Goal: Task Accomplishment & Management: Use online tool/utility

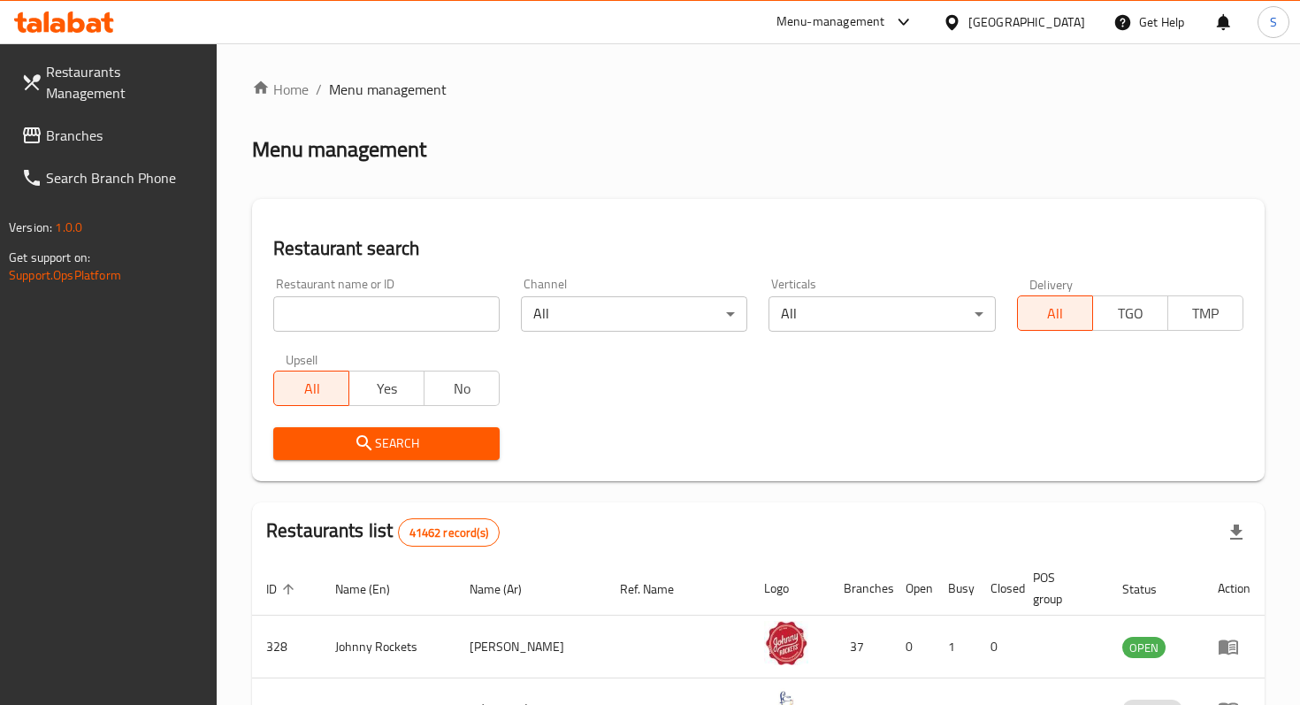
click at [349, 321] on input "search" at bounding box center [386, 313] width 226 height 35
click button "Search" at bounding box center [386, 443] width 226 height 33
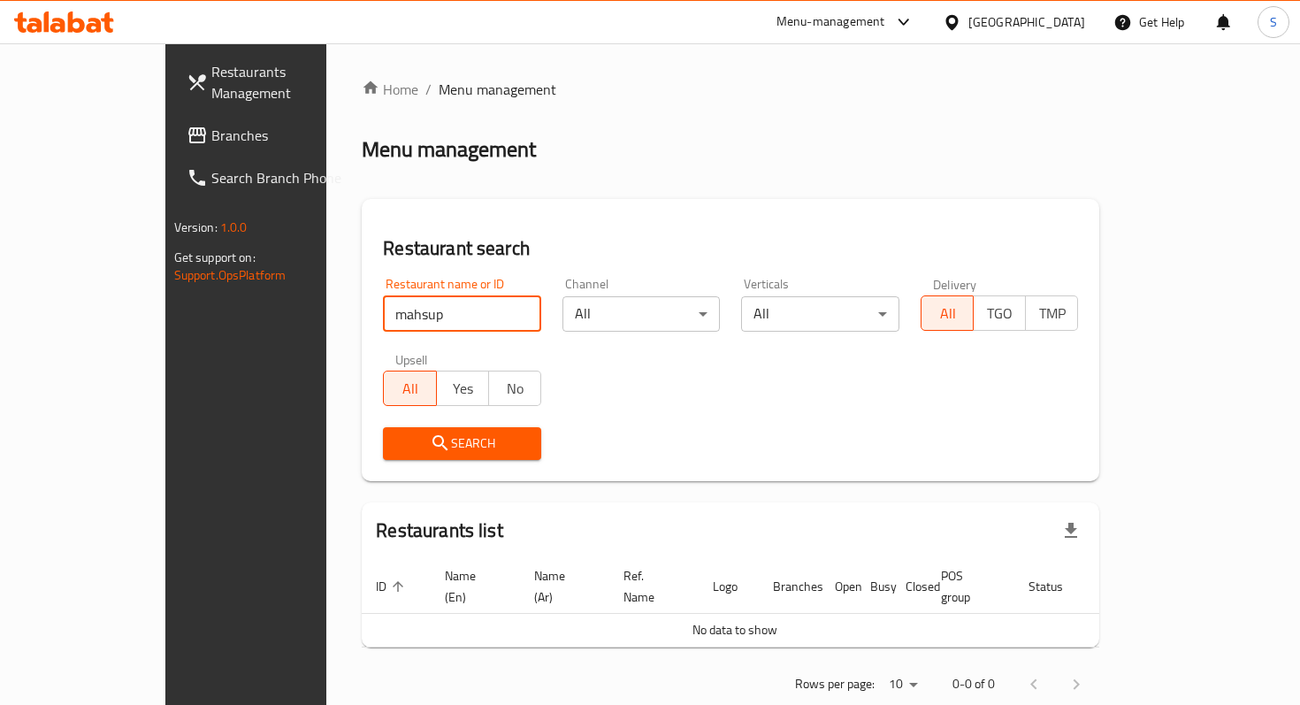
scroll to position [18, 0]
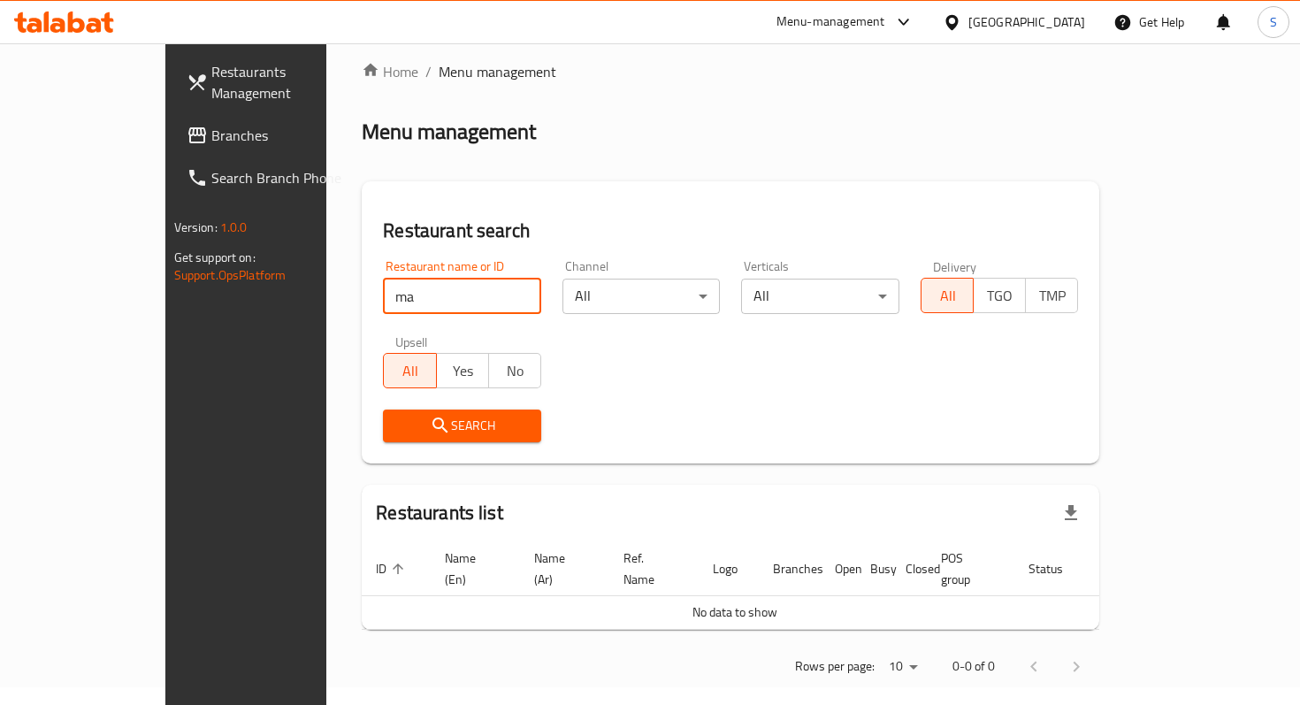
type input "m"
type input "mashup"
click button "Search" at bounding box center [462, 426] width 158 height 33
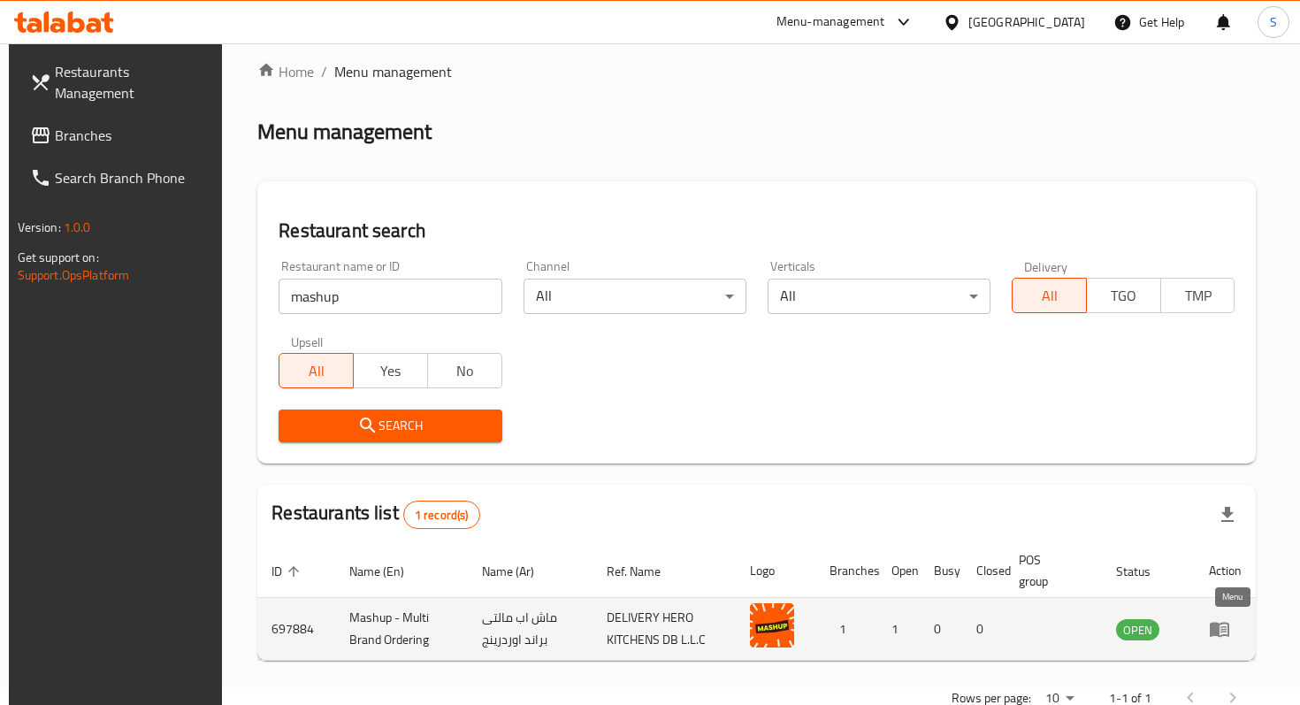
click at [1224, 630] on icon "enhanced table" at bounding box center [1219, 630] width 19 height 15
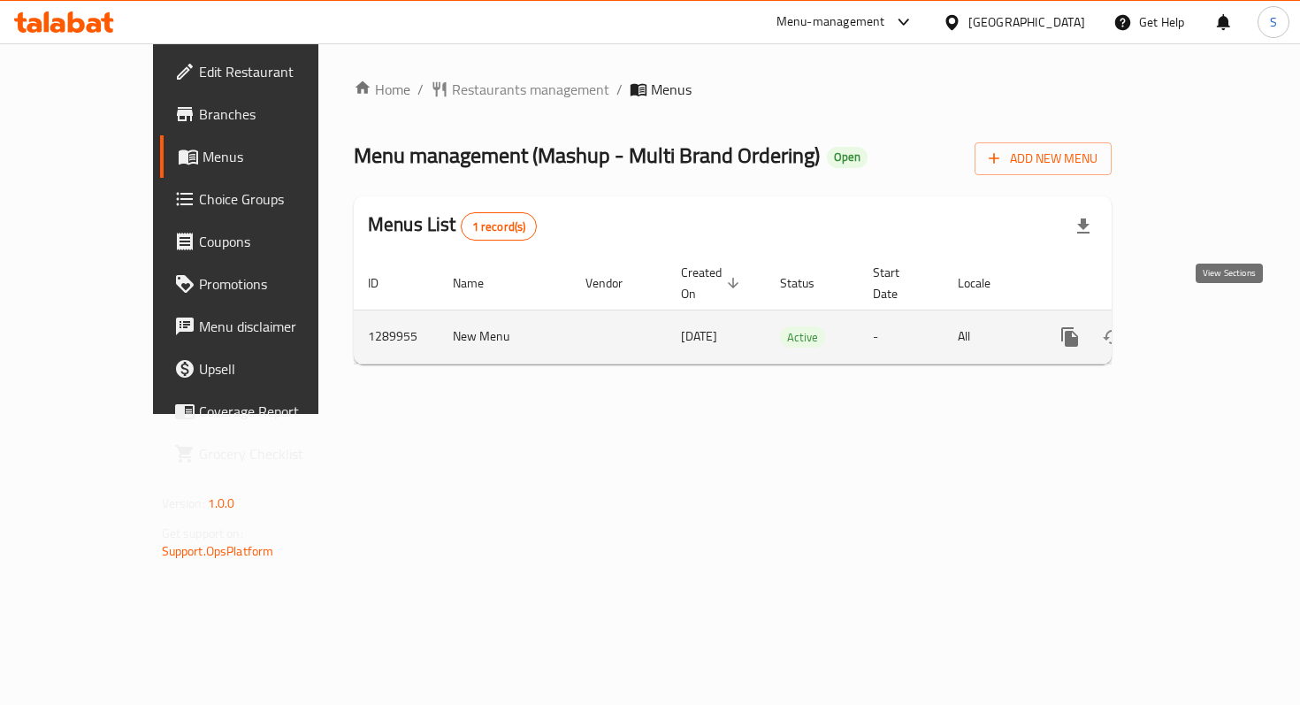
click at [1208, 326] on icon "enhanced table" at bounding box center [1197, 336] width 21 height 21
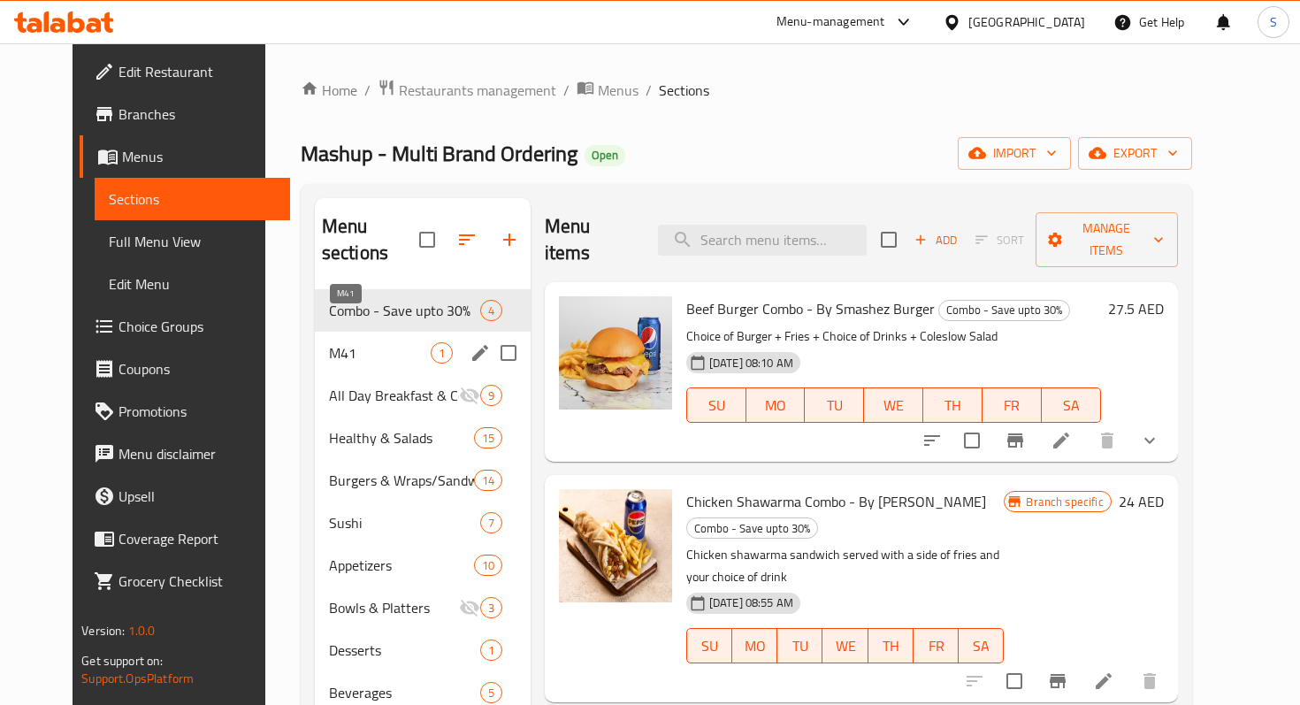
click at [356, 342] on span "M41" at bounding box center [380, 352] width 102 height 21
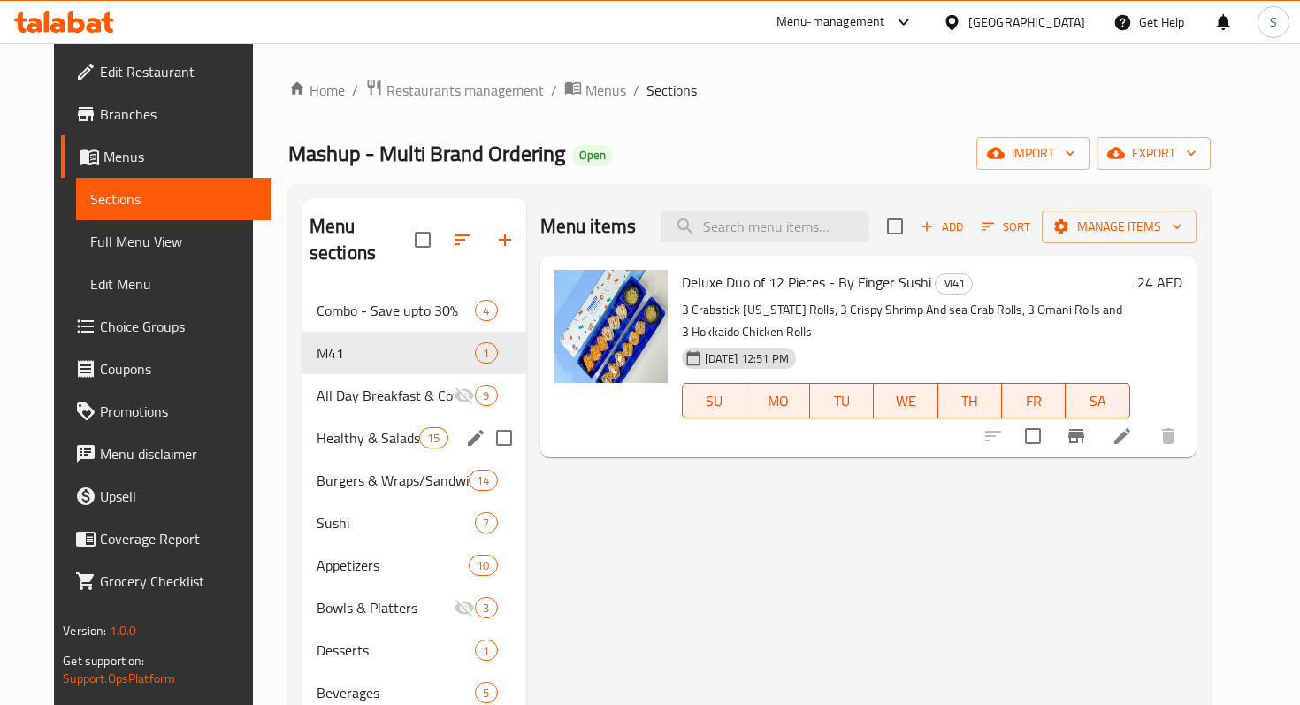
click at [360, 427] on span "Healthy & Salads" at bounding box center [368, 437] width 103 height 21
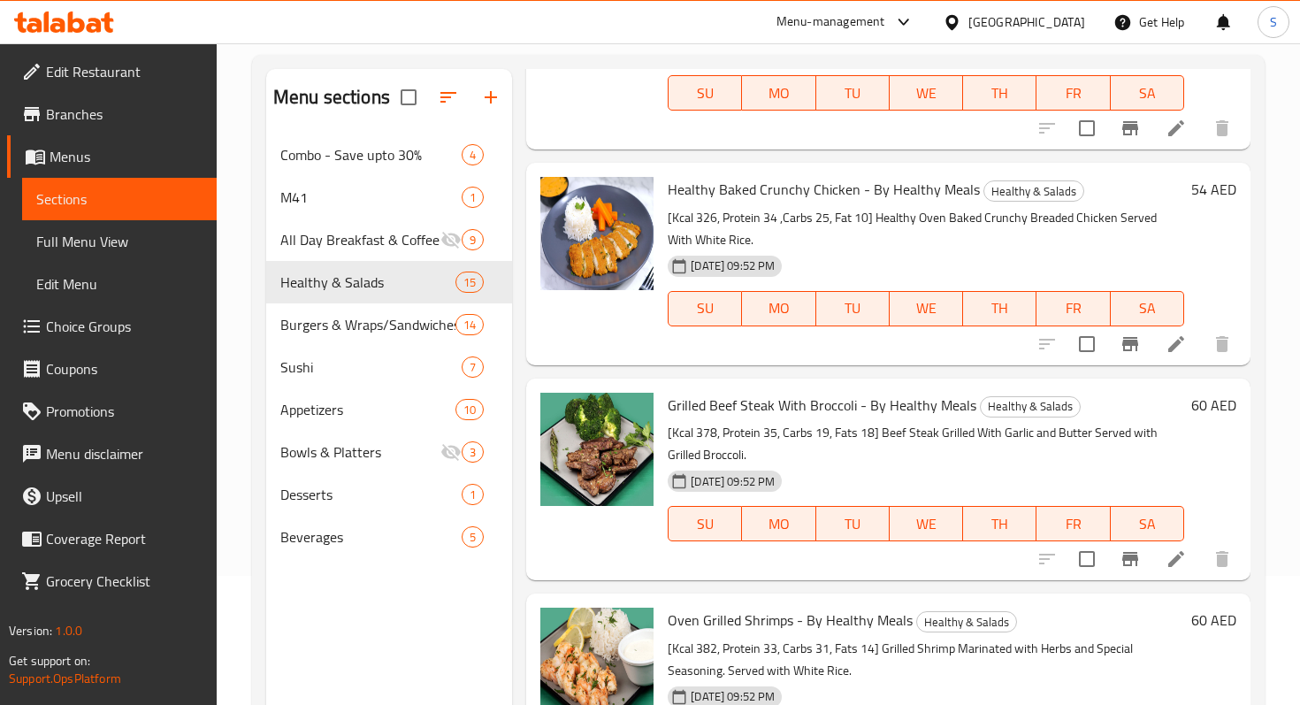
scroll to position [248, 0]
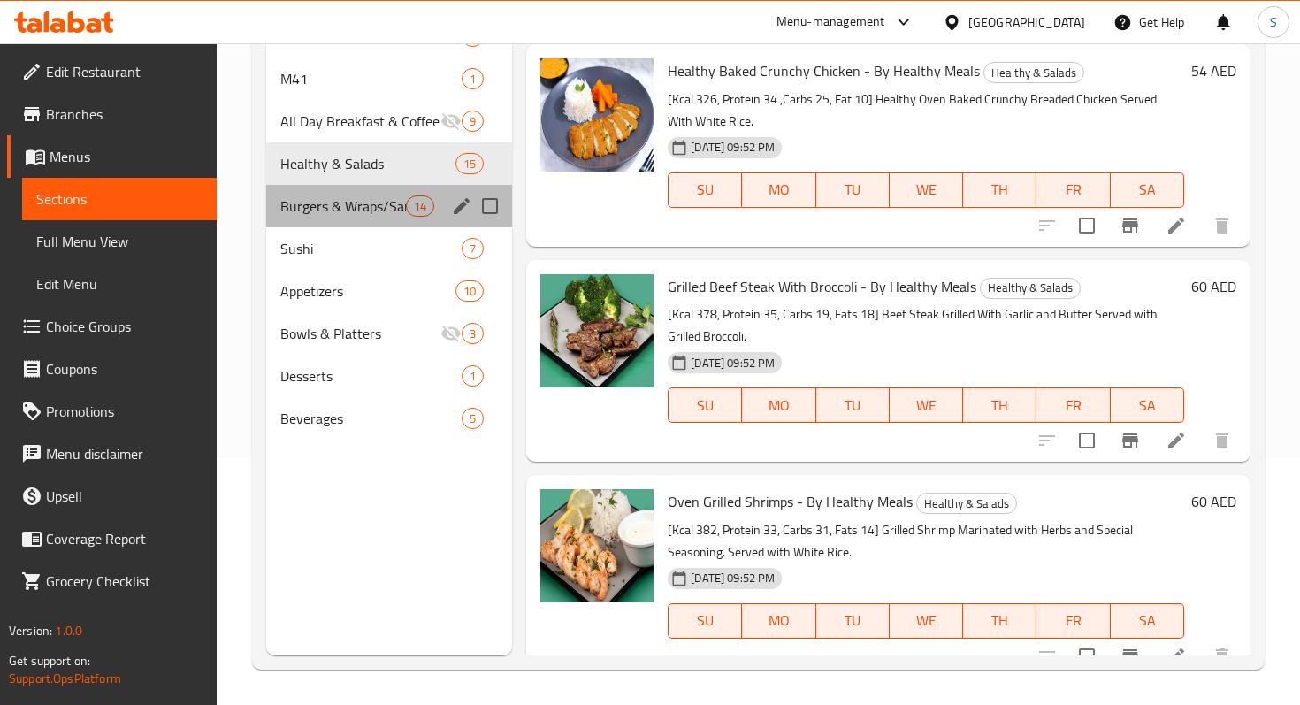
click at [326, 217] on div "Burgers & Wraps/Sandwiches 14" at bounding box center [389, 206] width 246 height 42
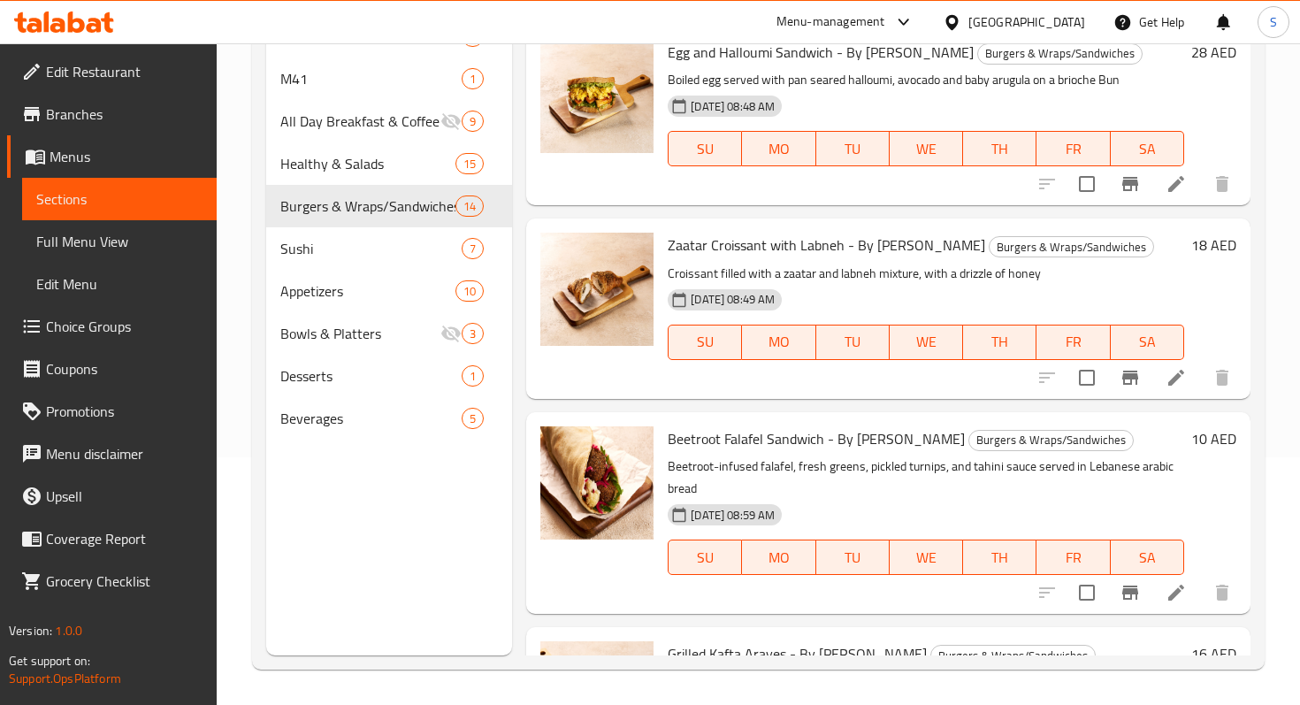
scroll to position [774, 0]
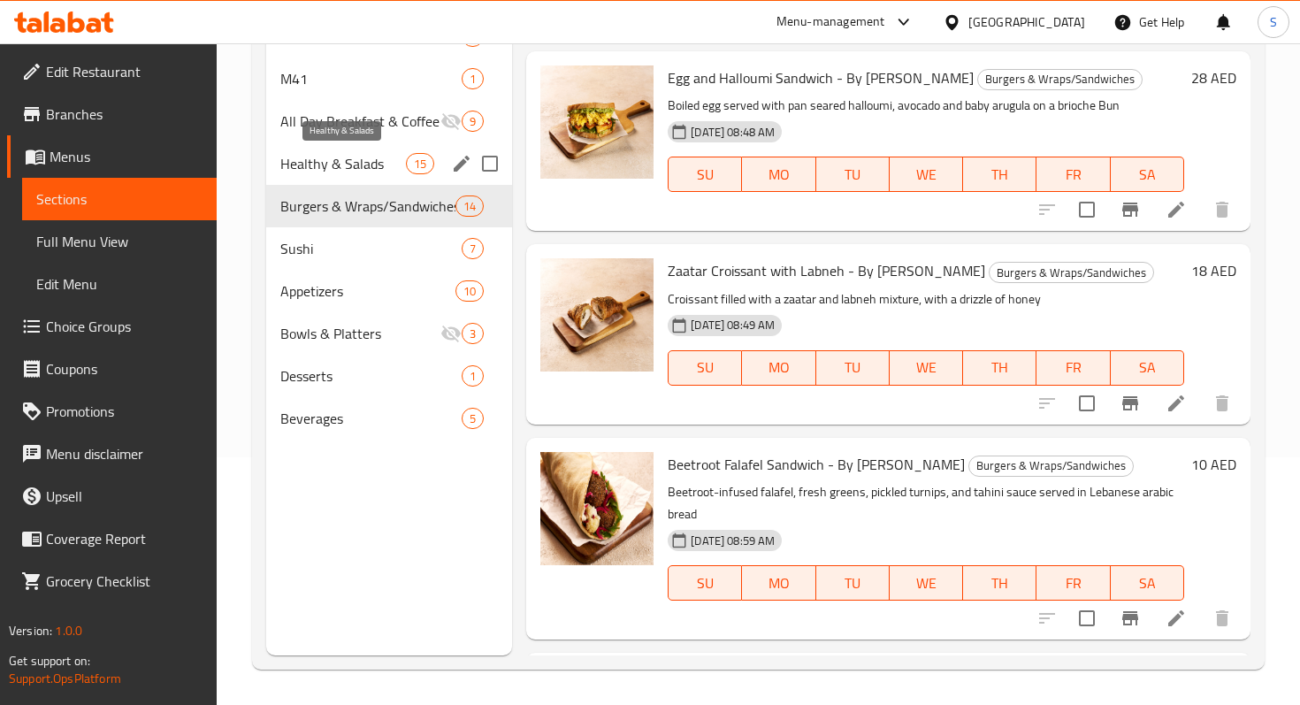
click at [345, 169] on span "Healthy & Salads" at bounding box center [343, 163] width 126 height 21
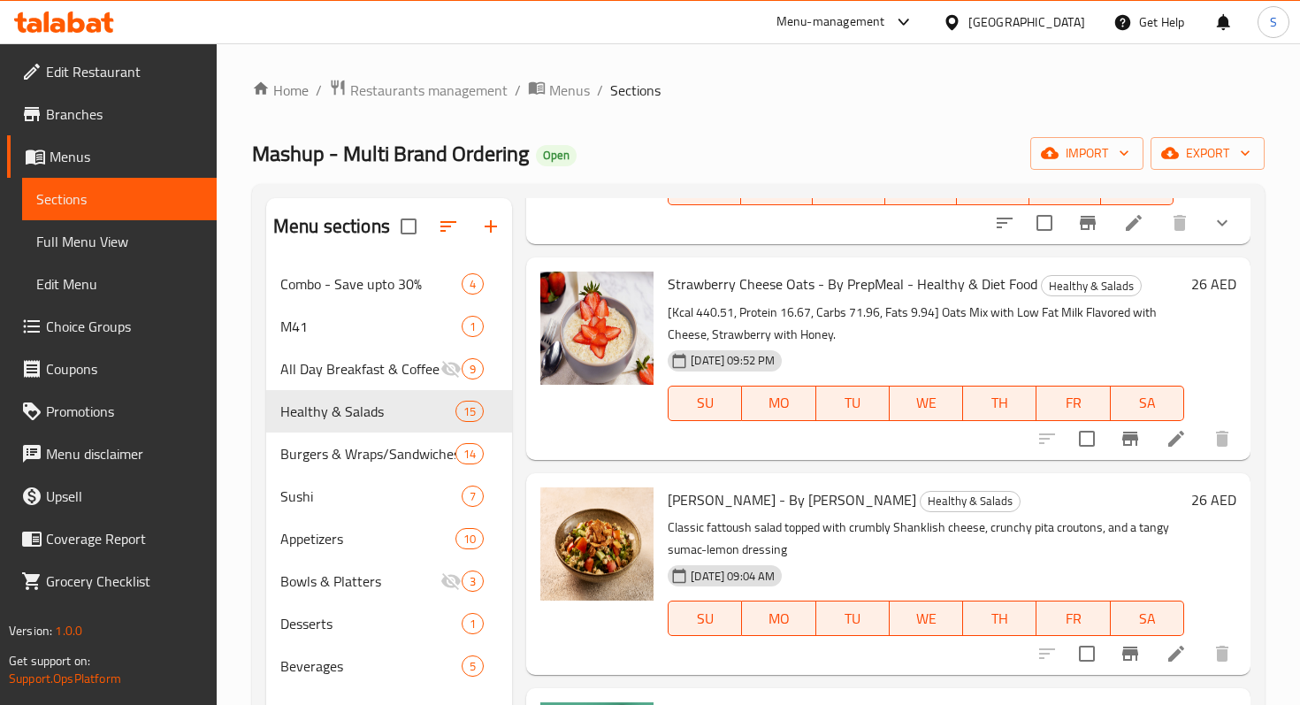
scroll to position [215, 0]
click at [1048, 437] on div at bounding box center [1135, 437] width 218 height 42
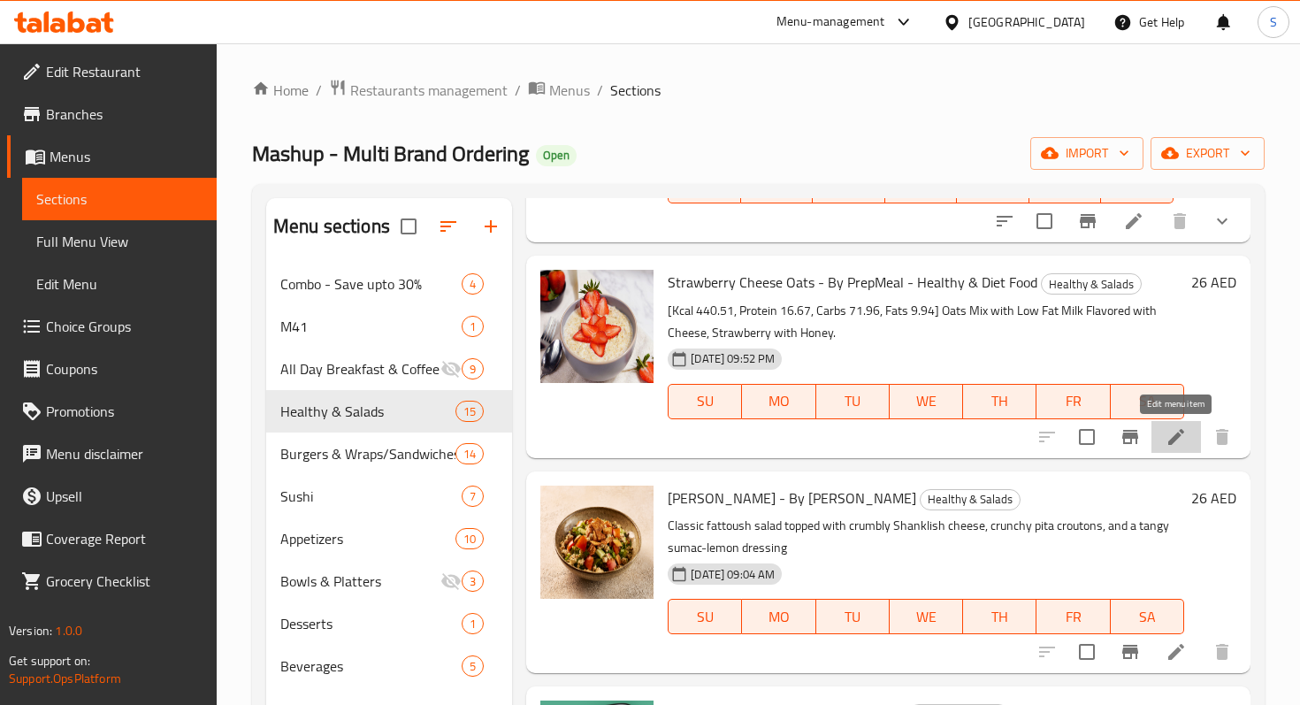
click at [1177, 436] on icon at bounding box center [1177, 437] width 16 height 16
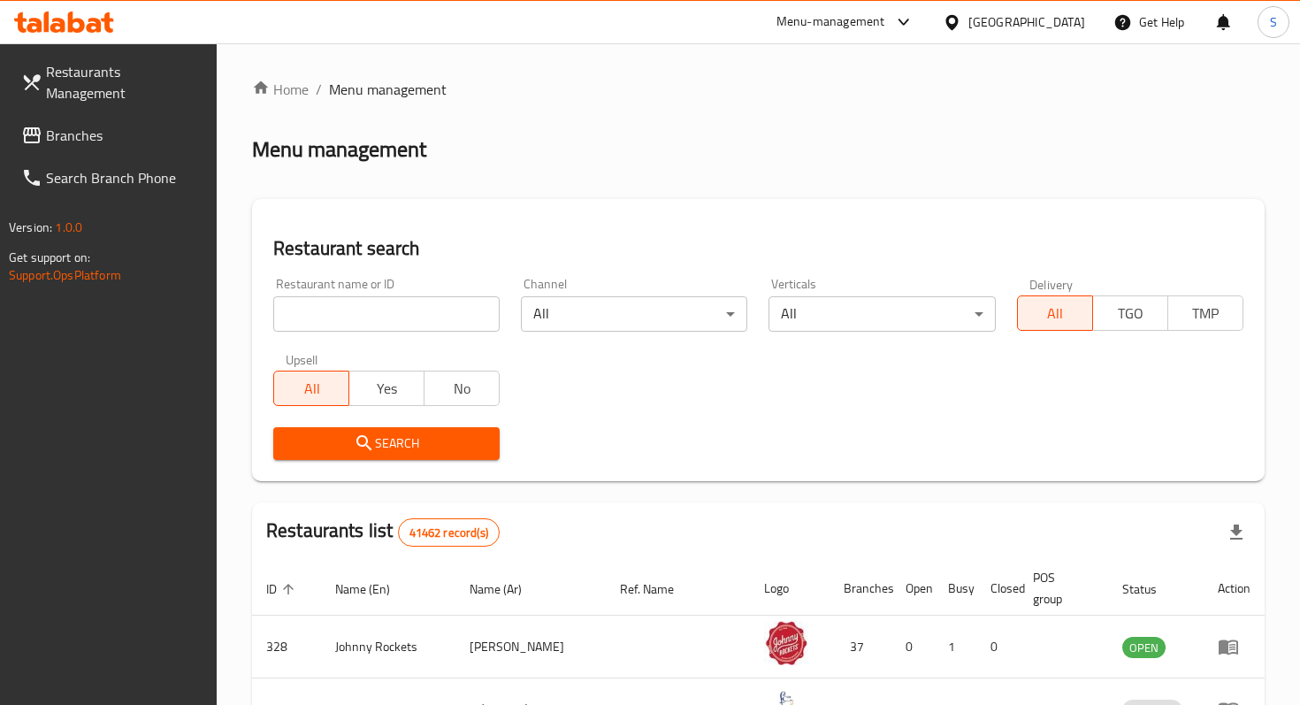
click at [413, 323] on input "search" at bounding box center [386, 313] width 226 height 35
type input "mashup"
click button "Search" at bounding box center [386, 443] width 226 height 33
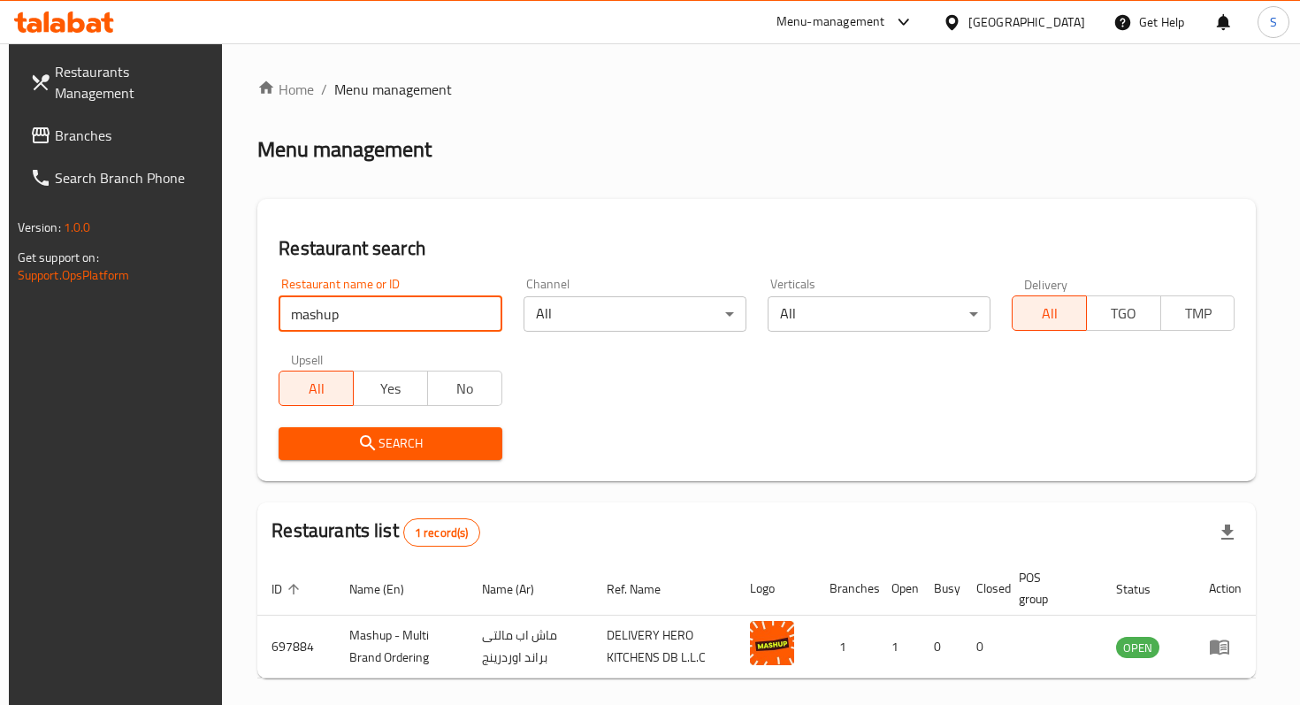
click button "Search" at bounding box center [390, 443] width 223 height 33
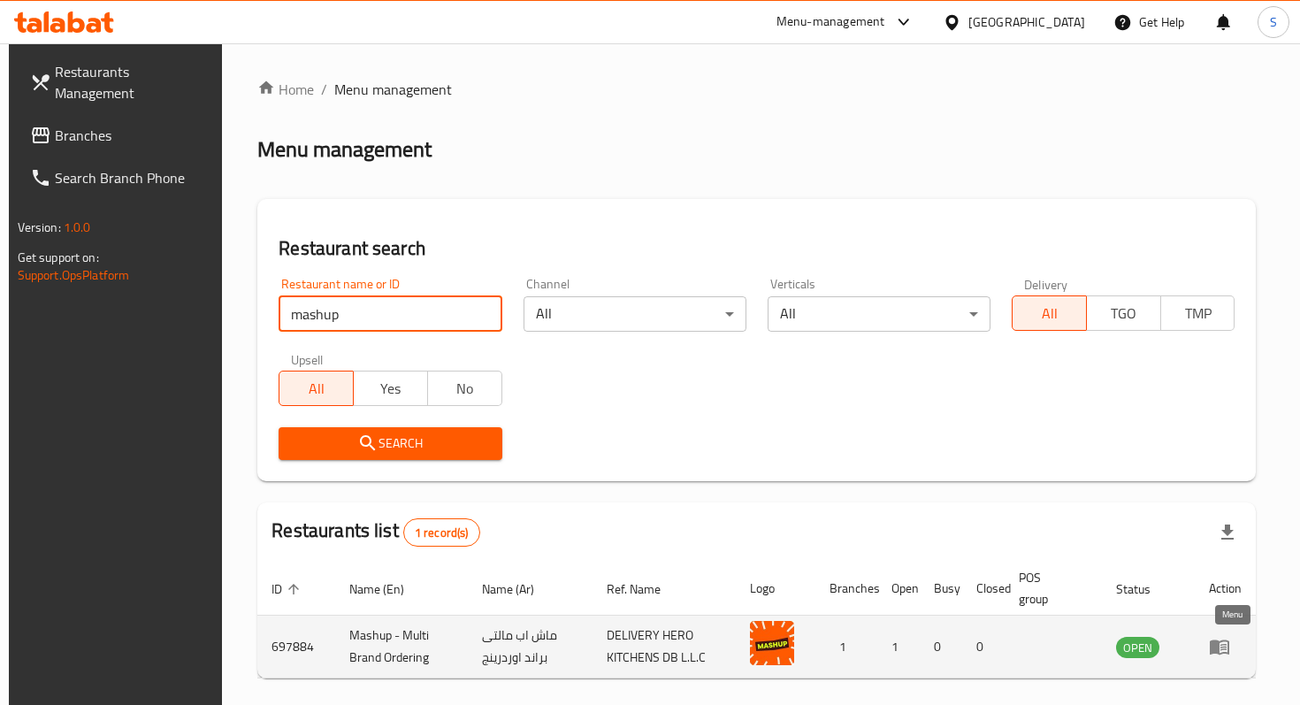
click at [1223, 648] on icon "enhanced table" at bounding box center [1219, 647] width 19 height 15
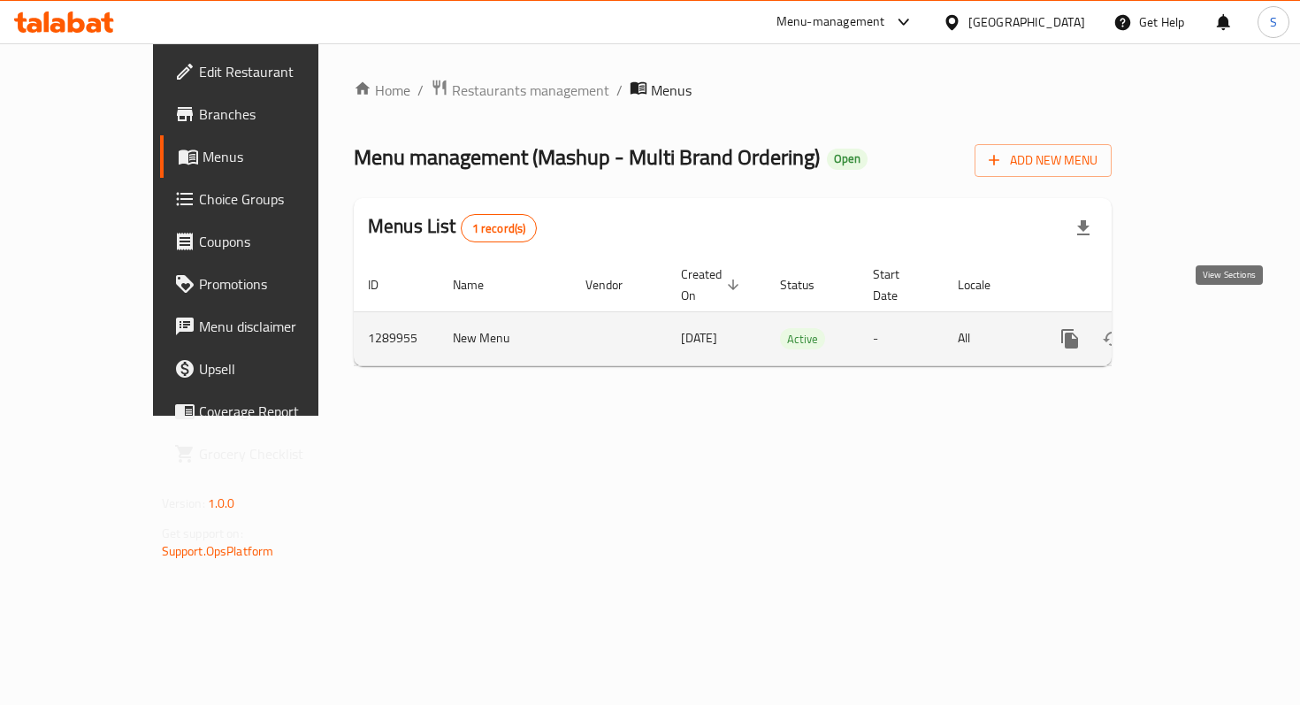
click at [1216, 320] on link "enhanced table" at bounding box center [1198, 339] width 42 height 42
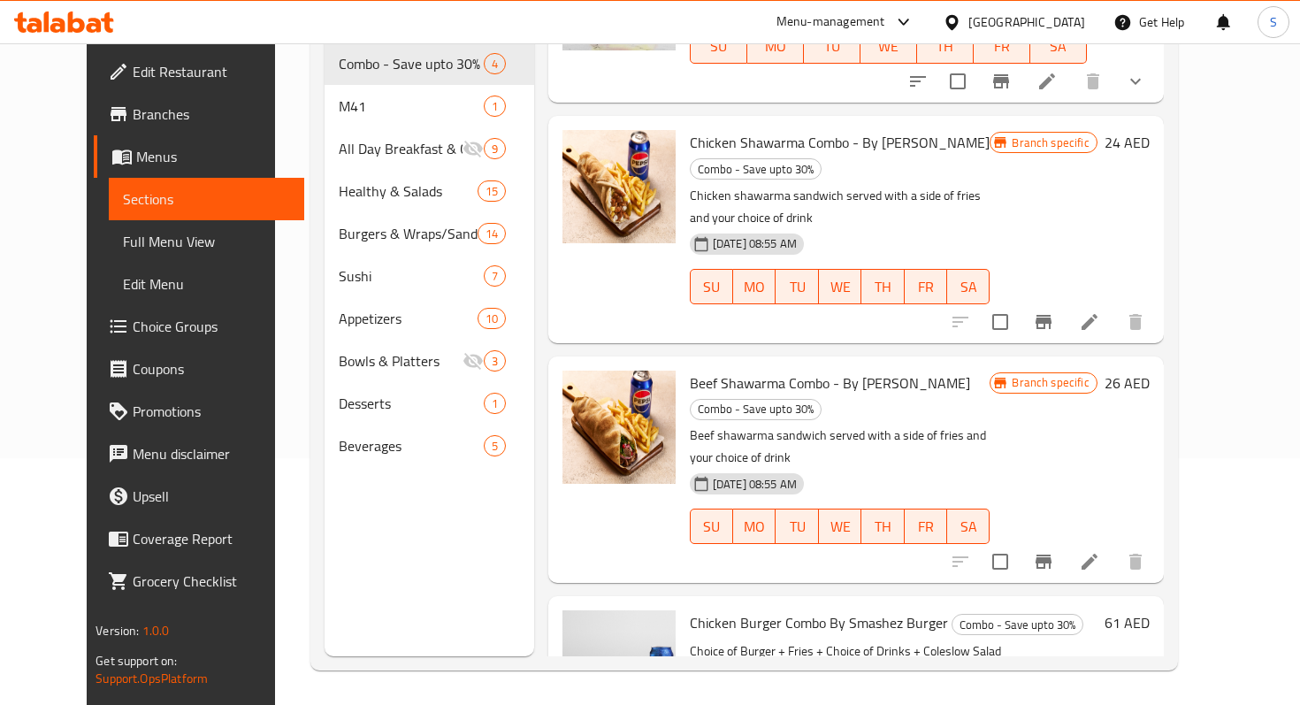
scroll to position [248, 0]
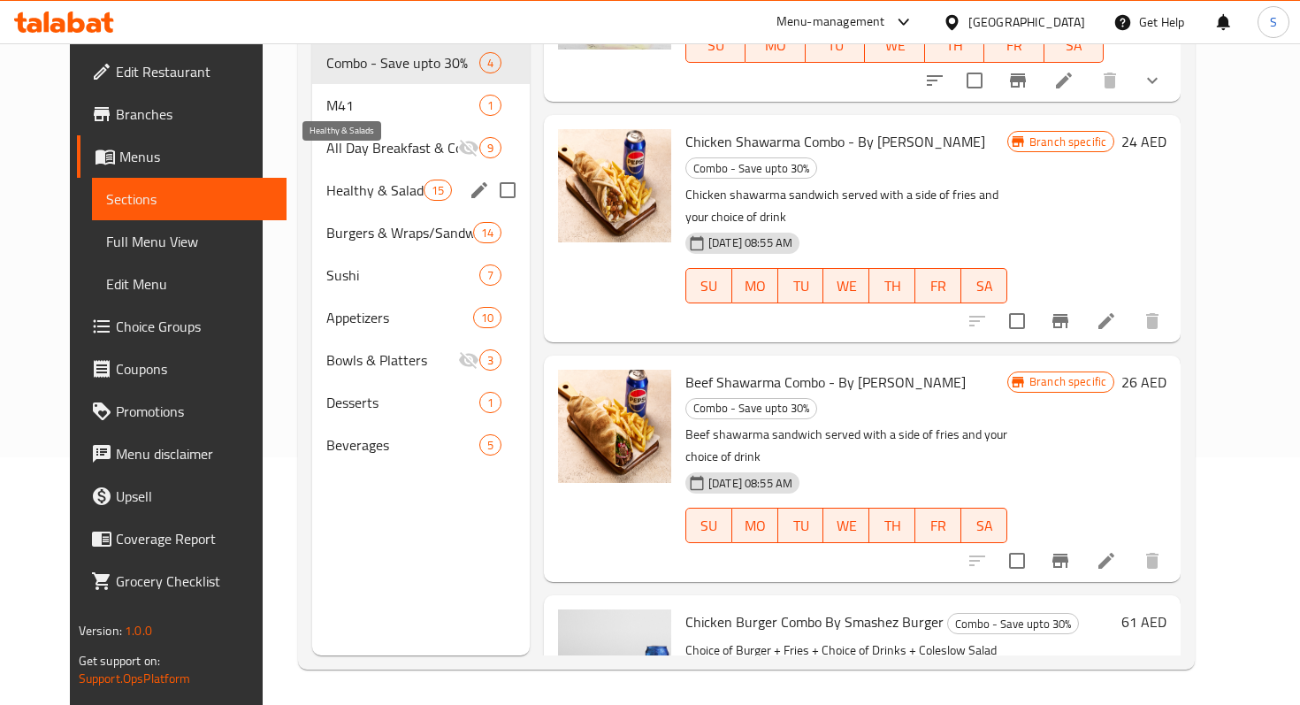
click at [380, 180] on span "Healthy & Salads" at bounding box center [374, 190] width 96 height 21
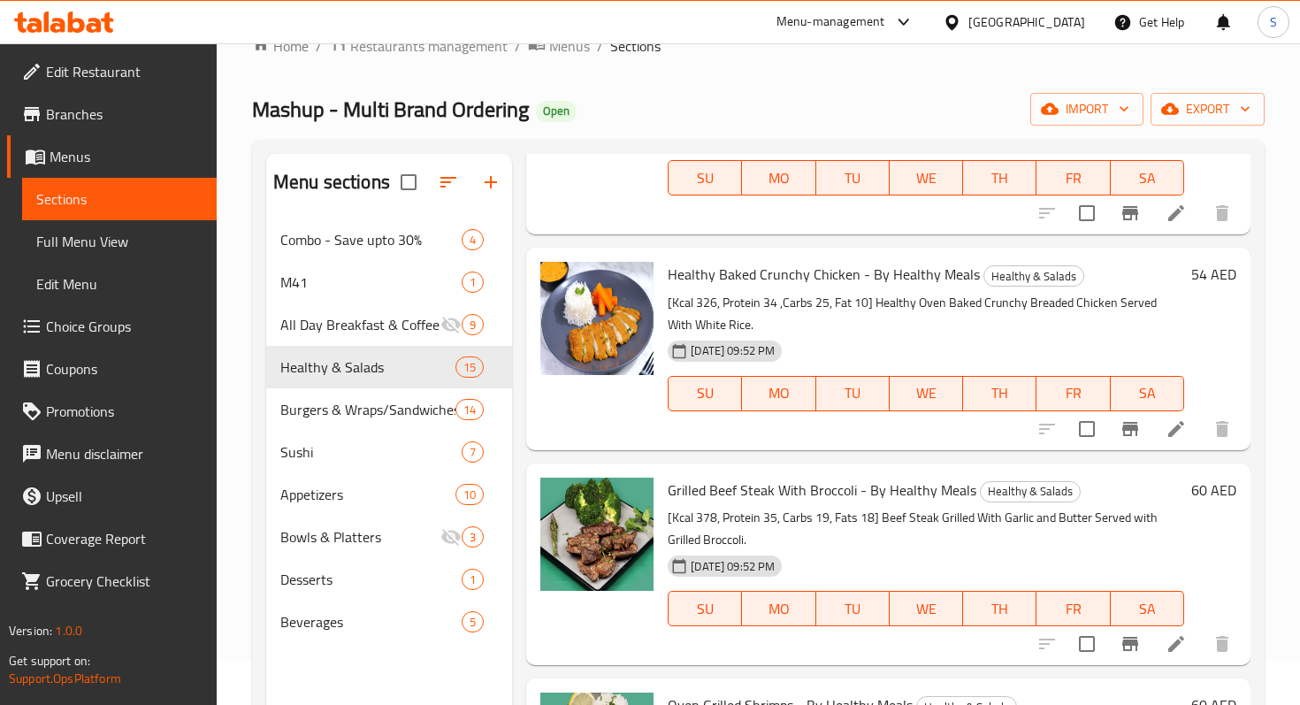
scroll to position [248, 0]
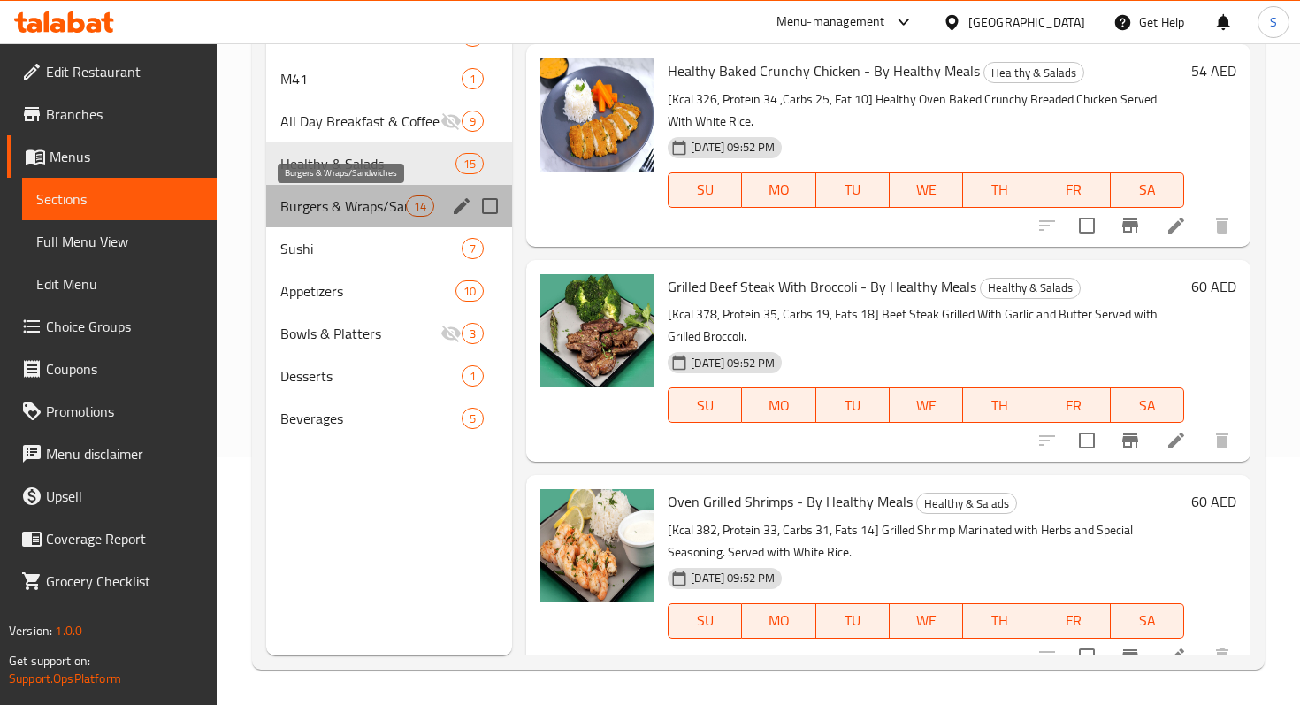
click at [363, 200] on span "Burgers & Wraps/Sandwiches" at bounding box center [343, 206] width 126 height 21
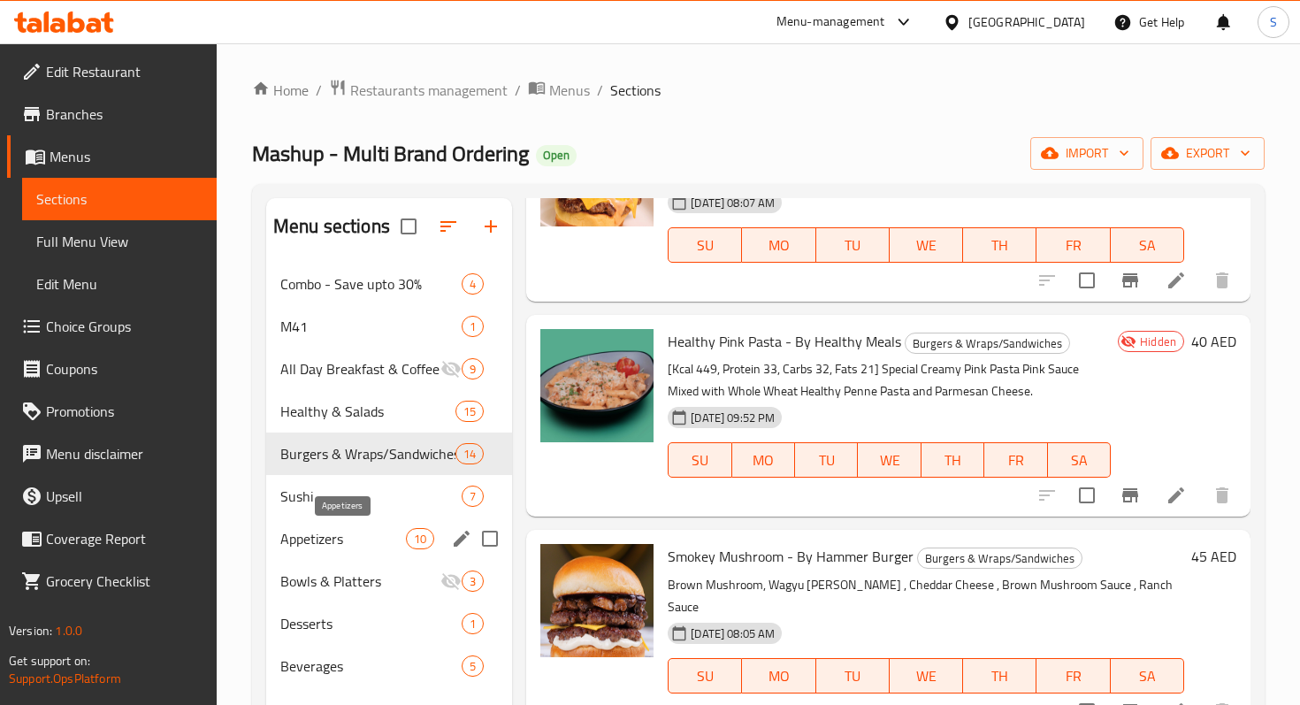
click at [379, 536] on span "Appetizers" at bounding box center [343, 538] width 126 height 21
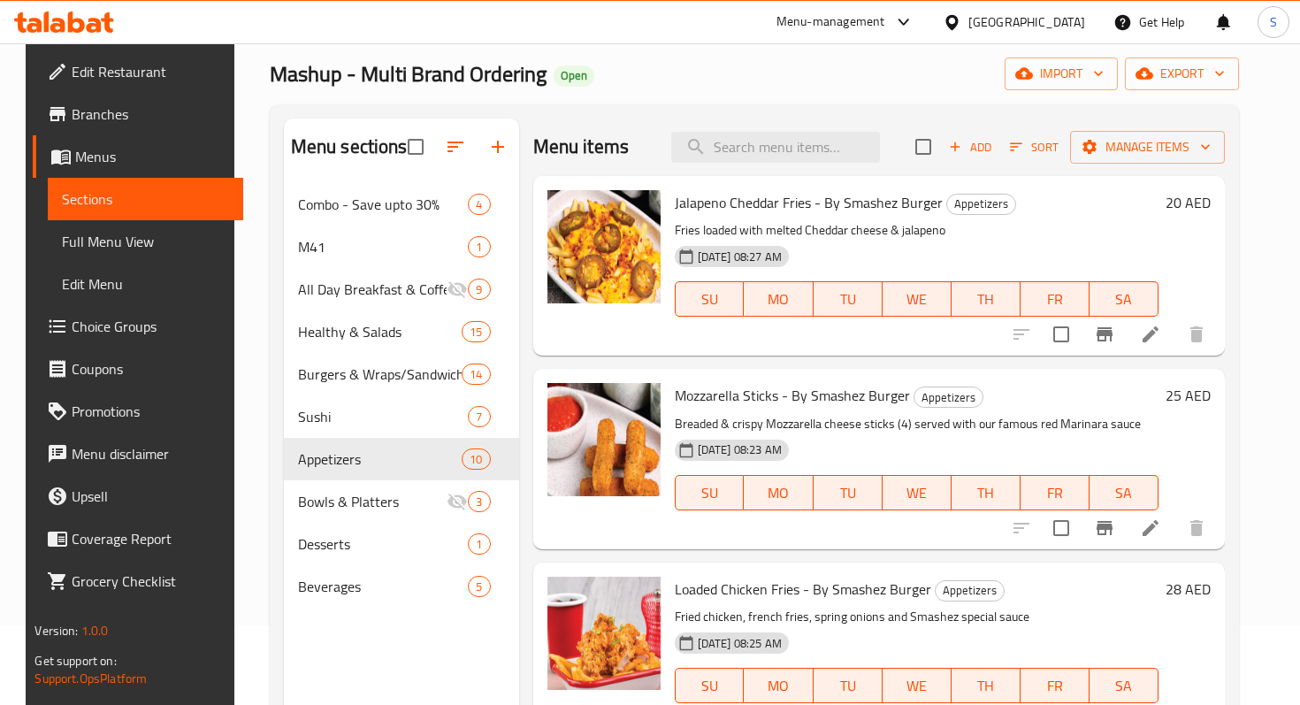
scroll to position [63, 0]
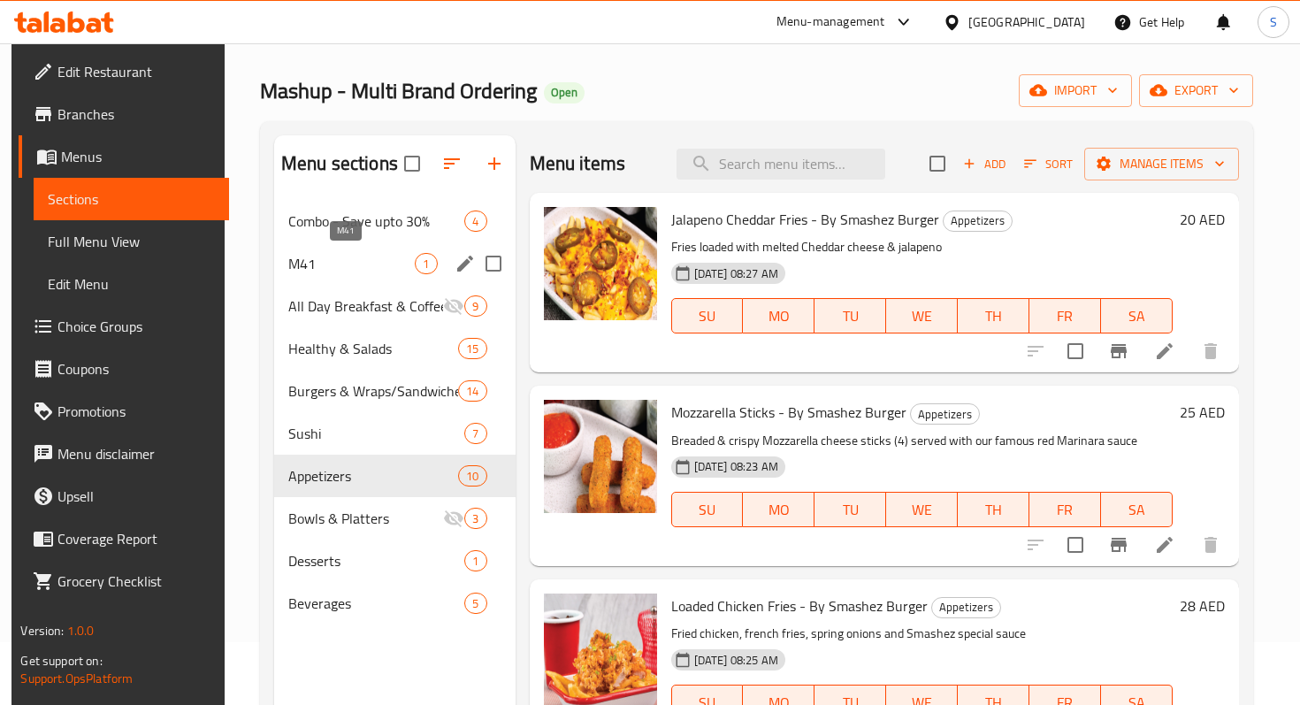
click at [311, 263] on span "M41" at bounding box center [351, 263] width 127 height 21
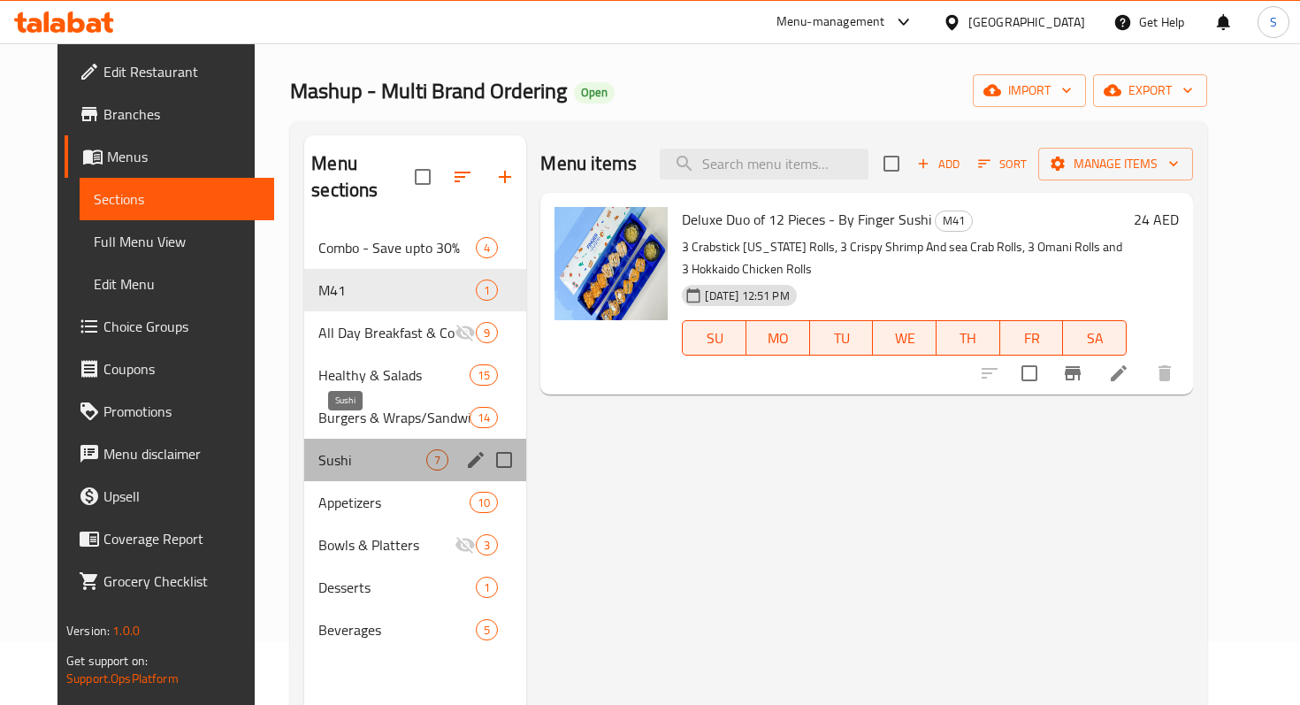
click at [318, 449] on span "Sushi" at bounding box center [372, 459] width 108 height 21
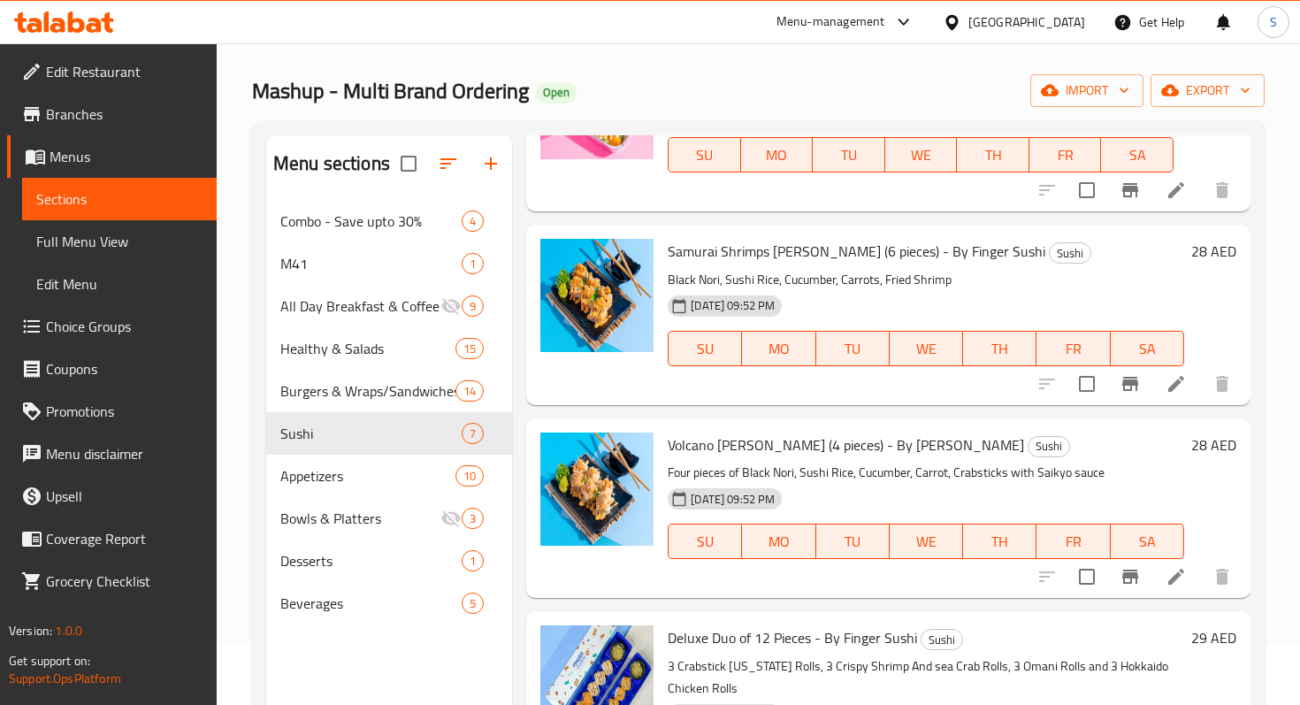
scroll to position [159, 0]
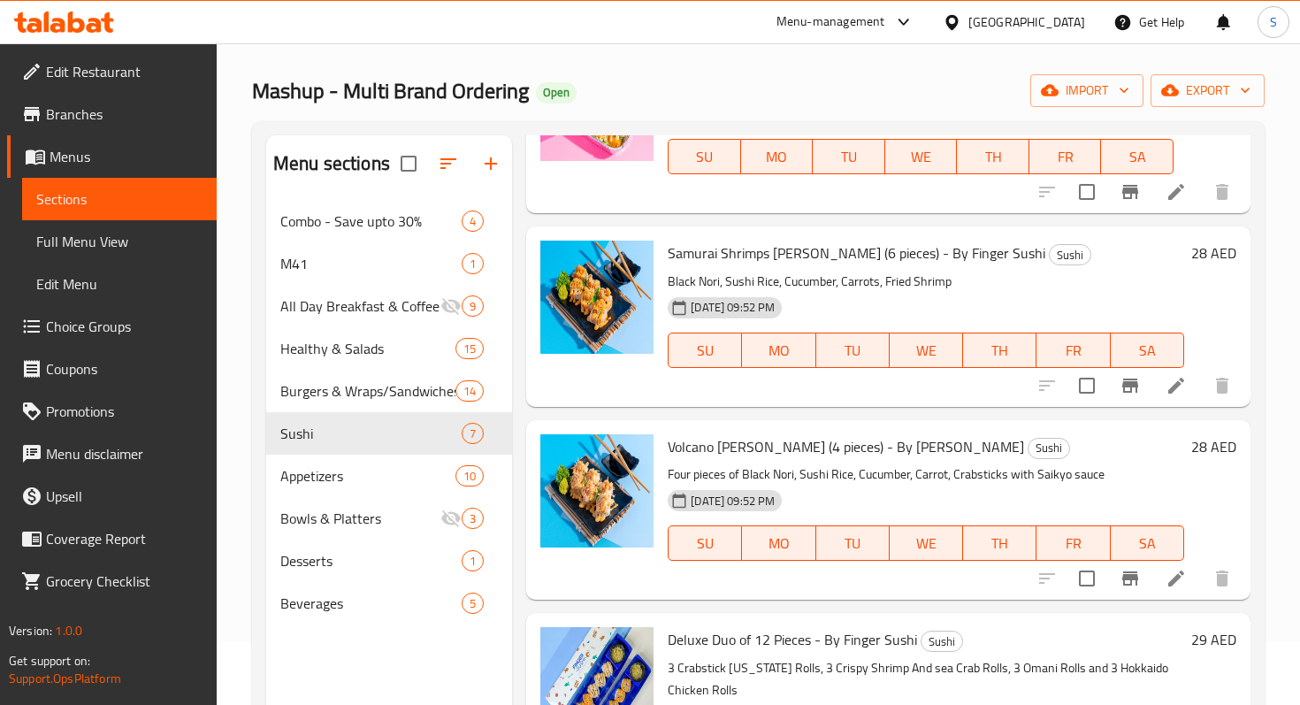
click at [1046, 578] on div at bounding box center [1135, 578] width 218 height 42
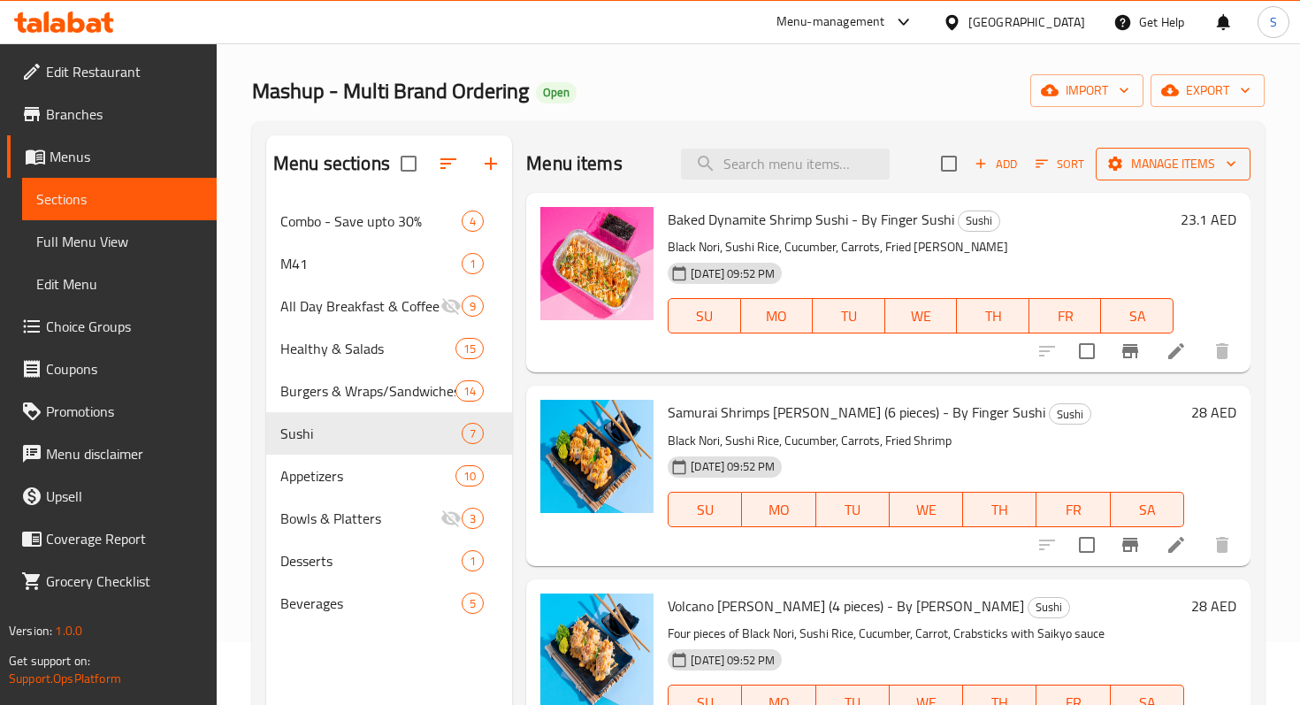
click at [1229, 162] on icon "button" at bounding box center [1232, 164] width 18 height 18
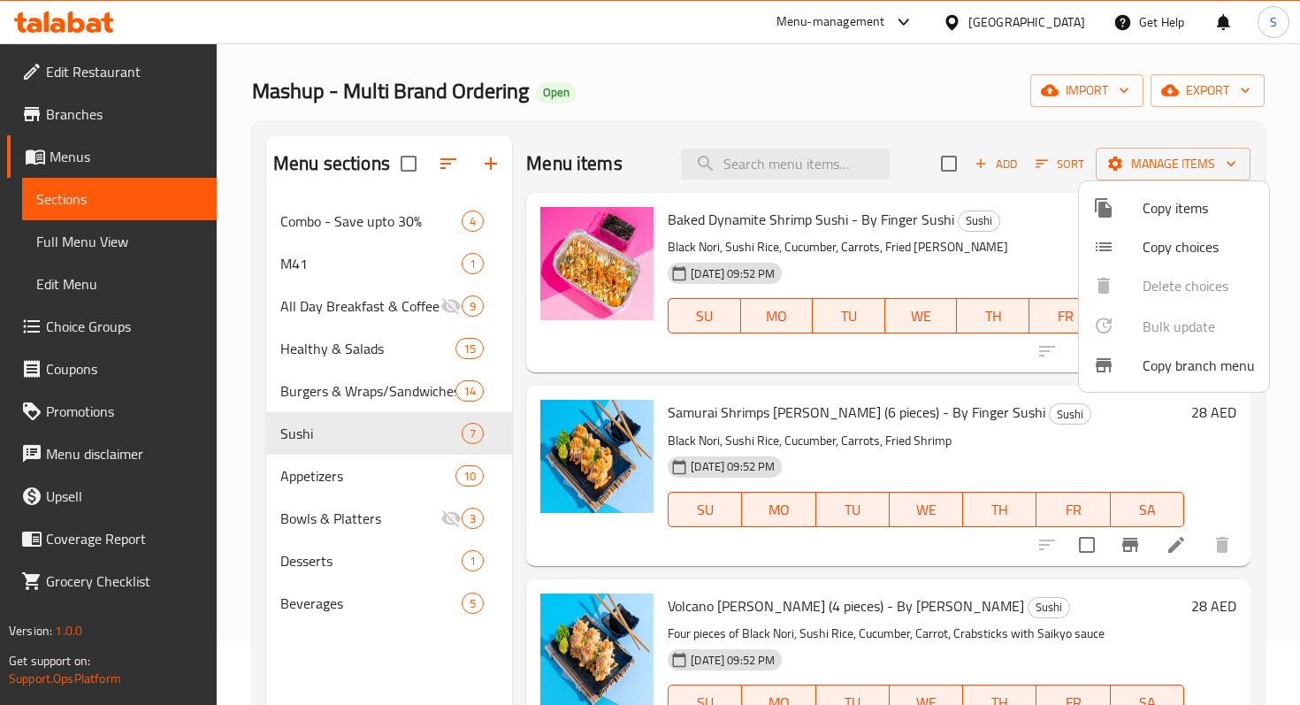
click at [1175, 213] on span "Copy items" at bounding box center [1199, 207] width 112 height 21
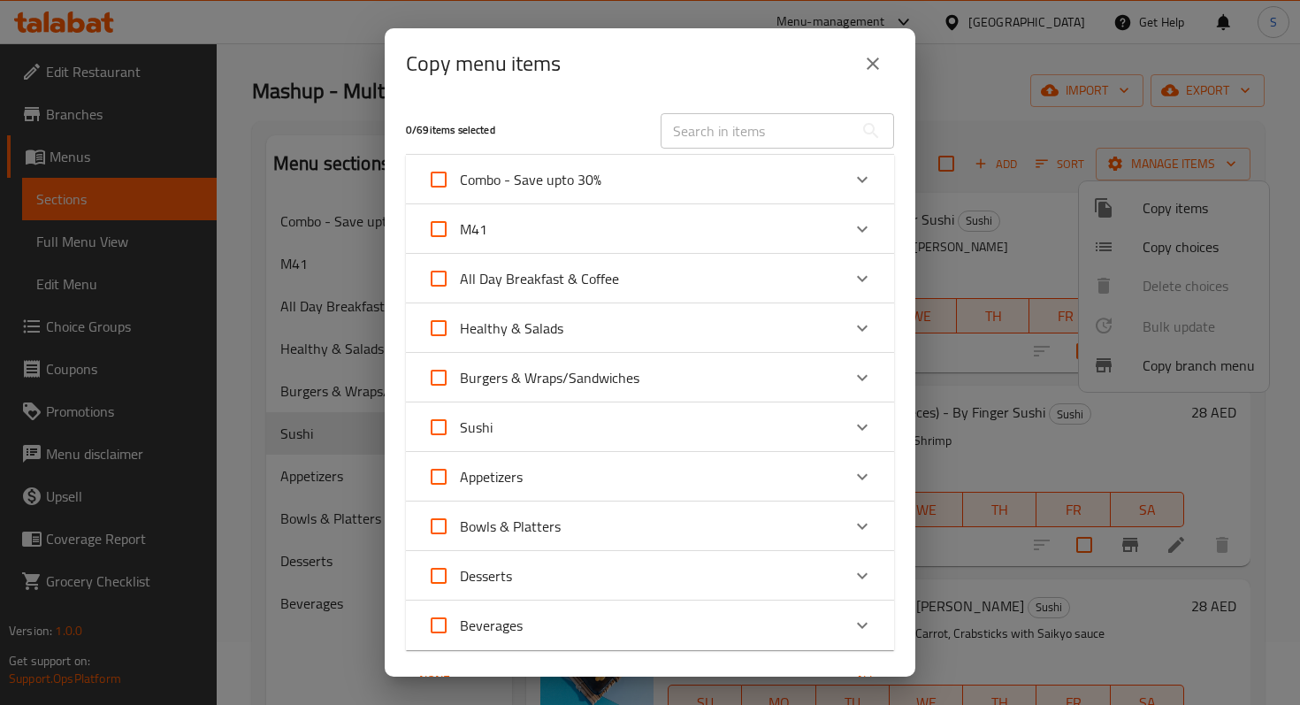
click at [438, 429] on input "Sushi" at bounding box center [439, 427] width 42 height 42
checkbox input "true"
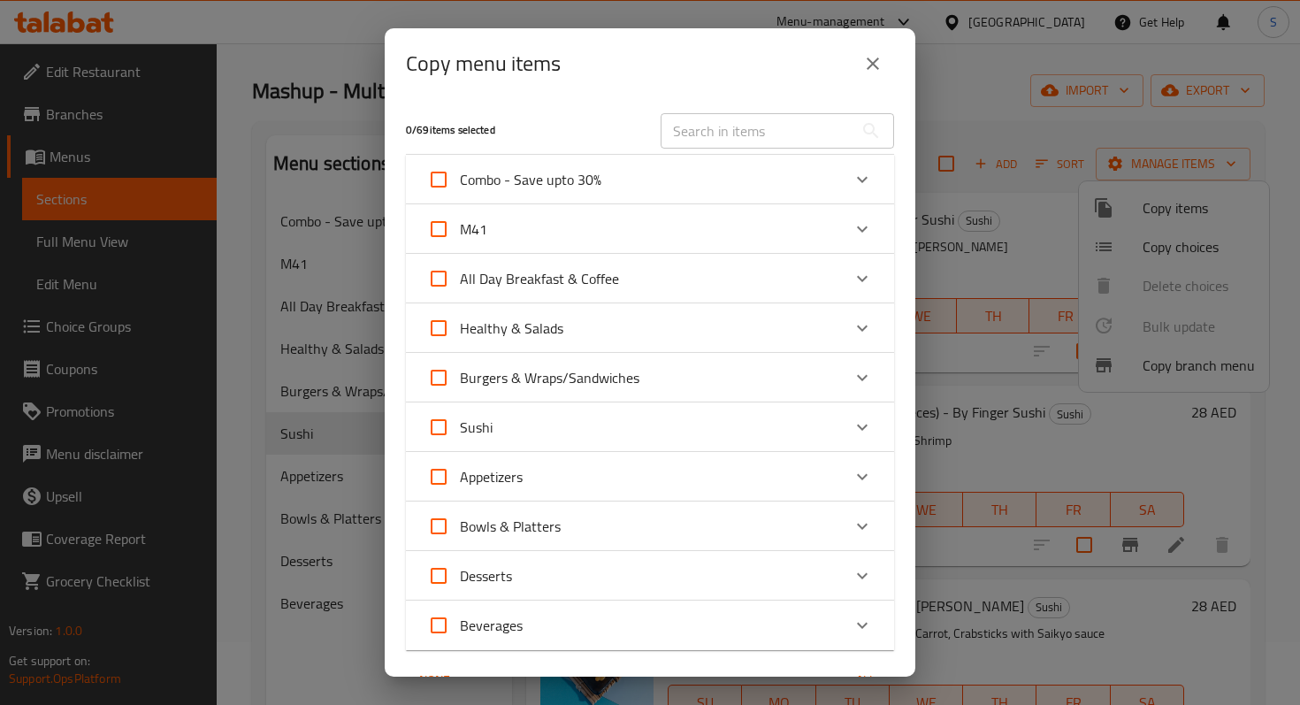
checkbox input "true"
click at [436, 429] on input "Sushi" at bounding box center [439, 427] width 42 height 42
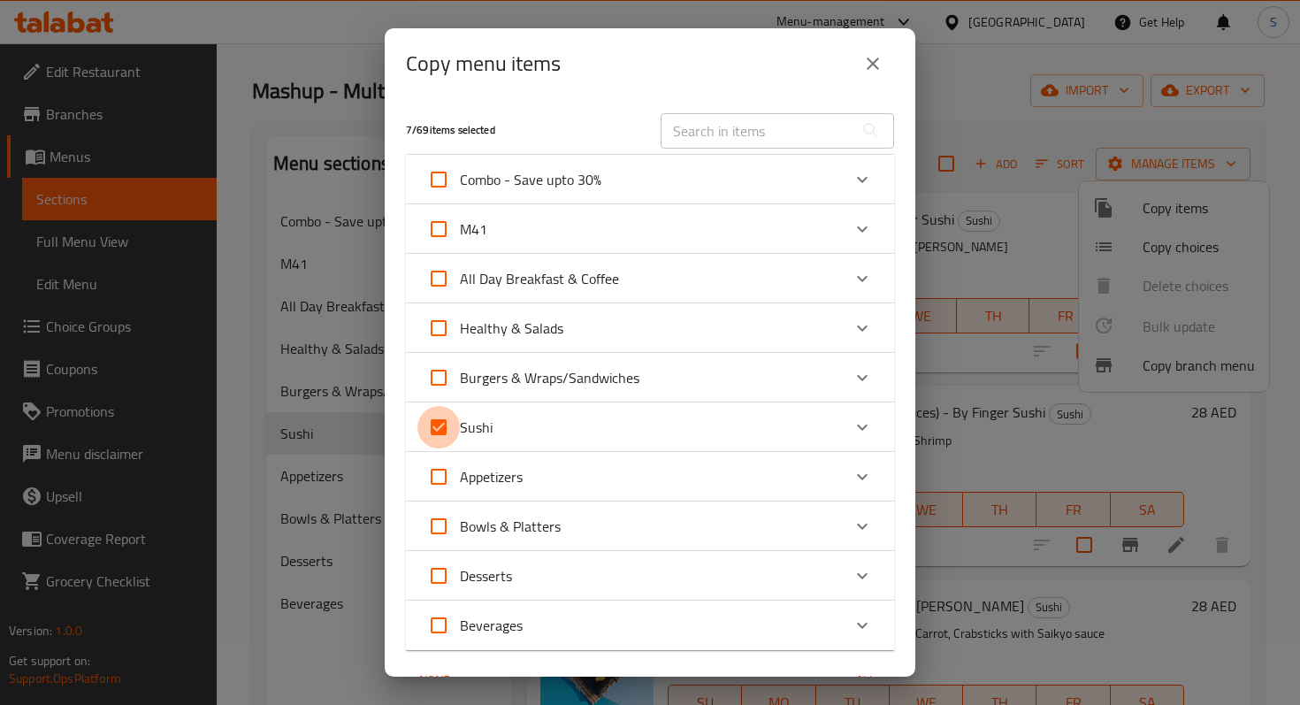
checkbox input "false"
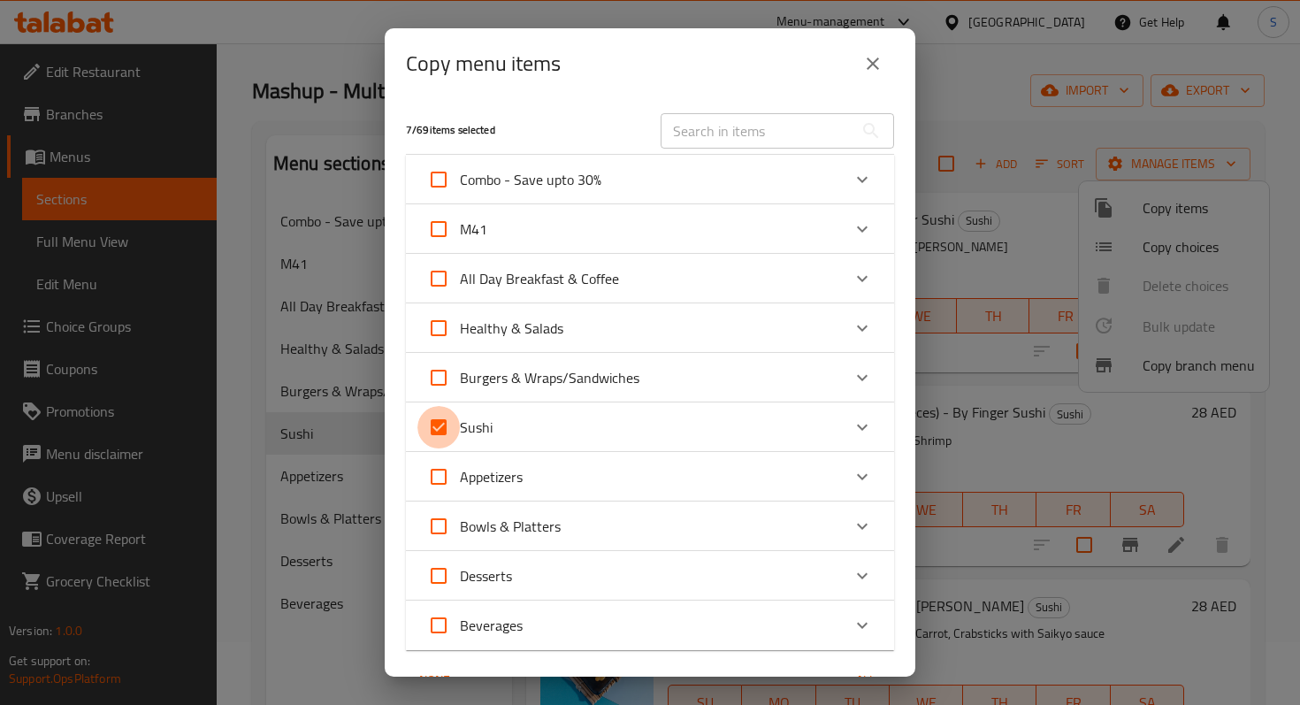
checkbox input "false"
click at [868, 423] on icon "Expand" at bounding box center [862, 427] width 21 height 21
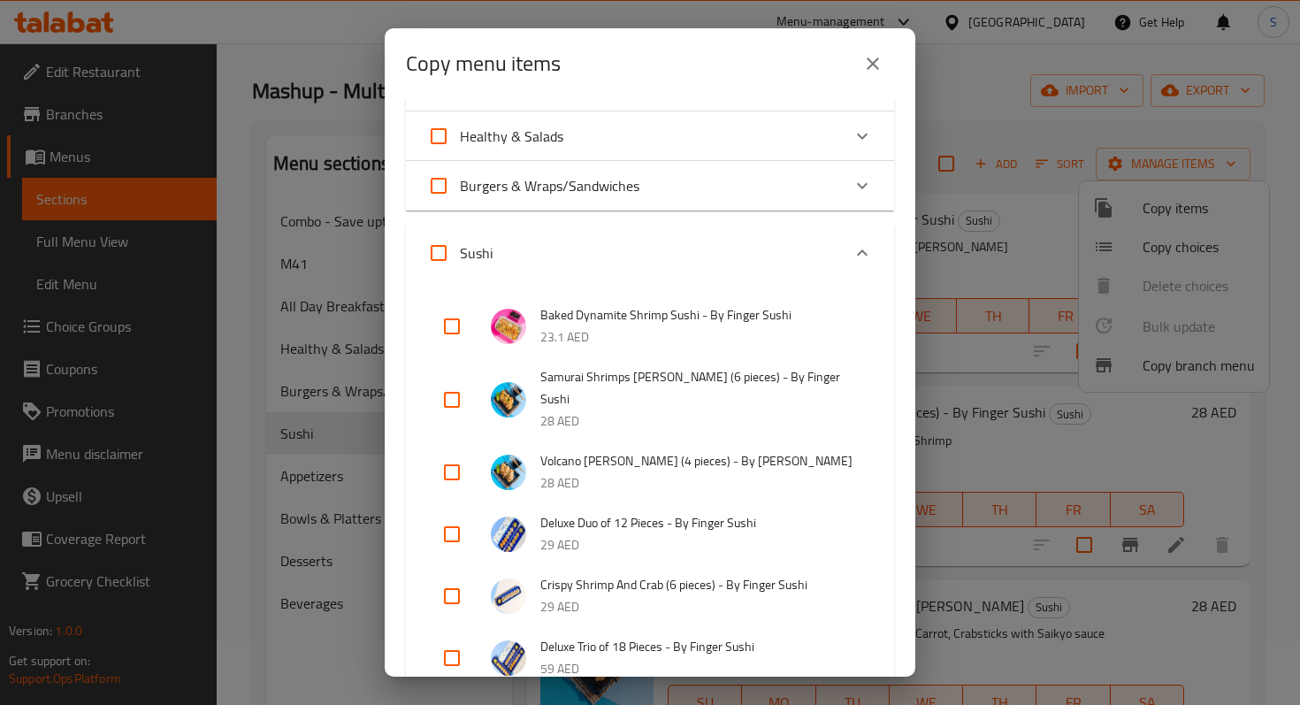
scroll to position [204, 0]
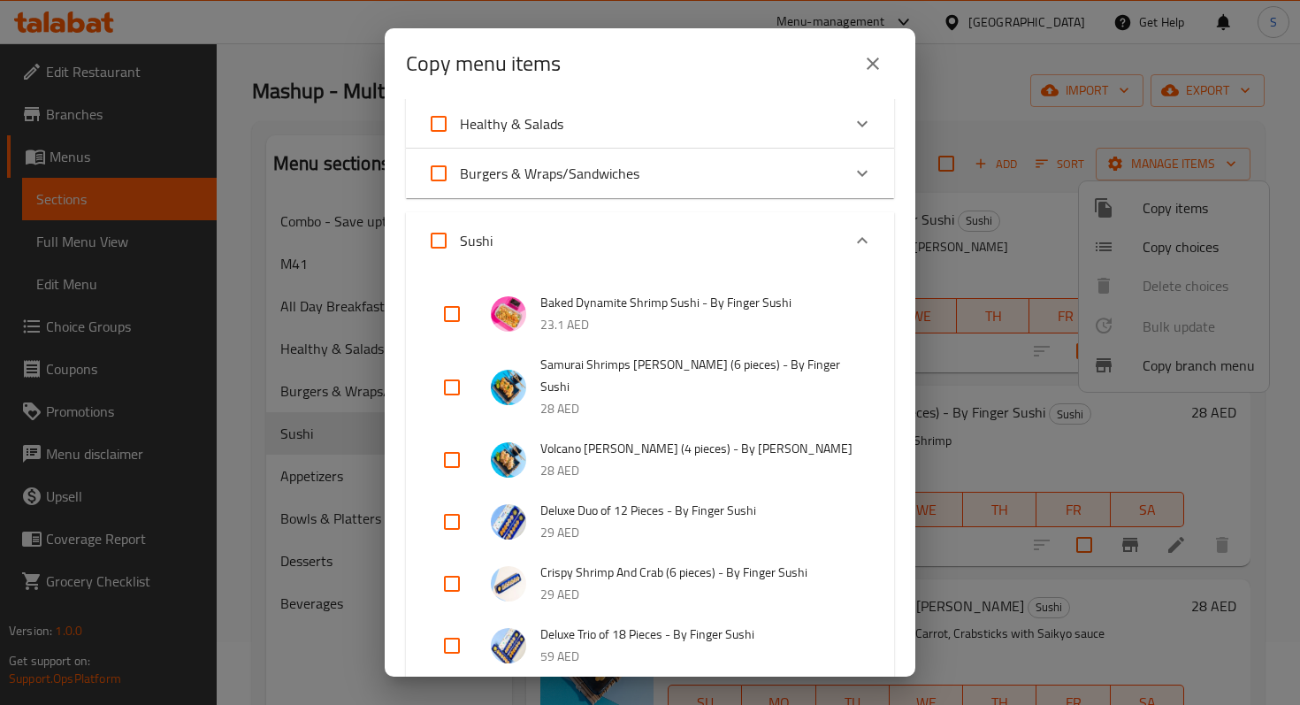
click at [449, 374] on input "checkbox" at bounding box center [452, 387] width 42 height 42
checkbox input "true"
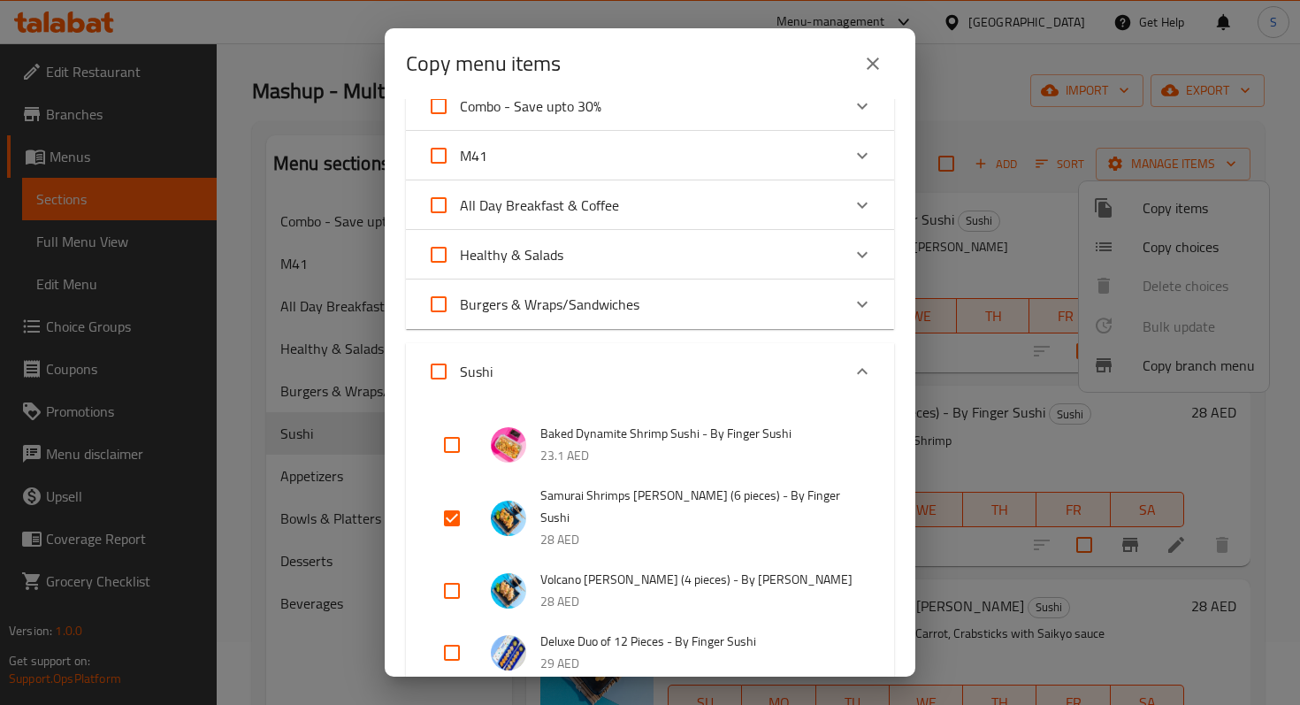
scroll to position [0, 0]
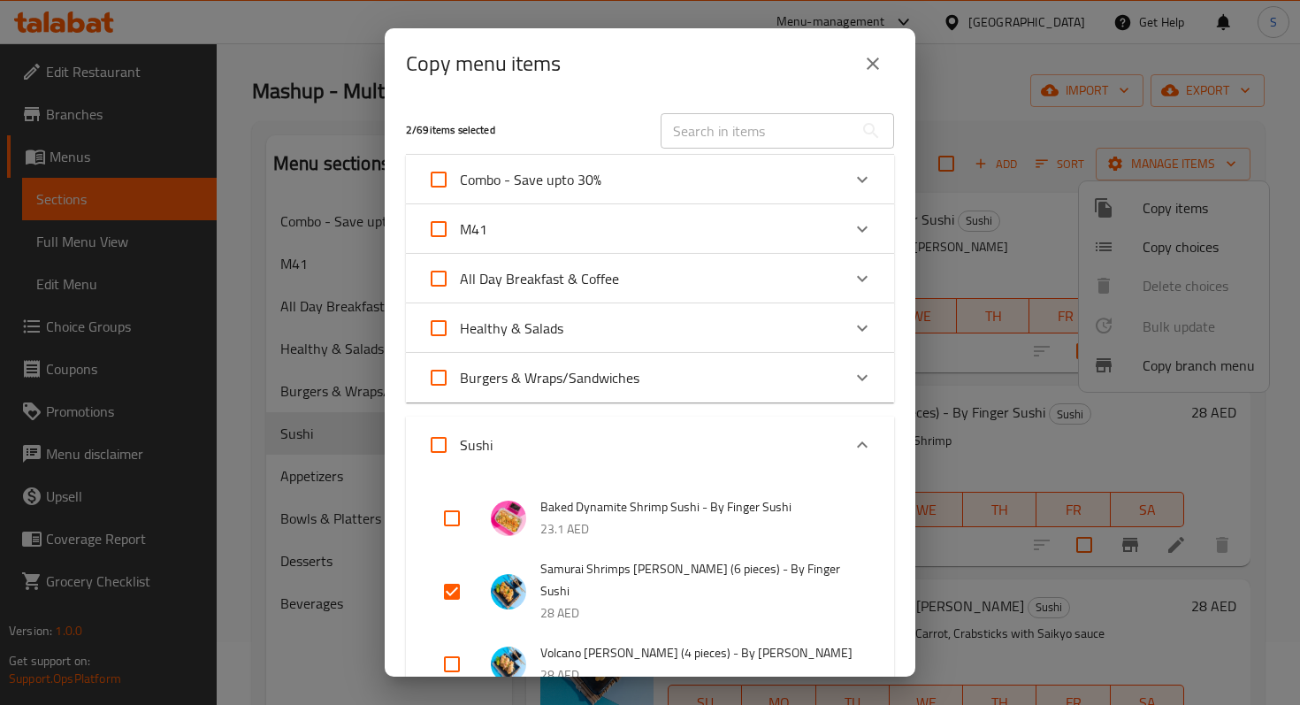
click at [457, 514] on input "checkbox" at bounding box center [452, 518] width 42 height 42
checkbox input "true"
click at [864, 179] on icon "Expand" at bounding box center [862, 180] width 11 height 6
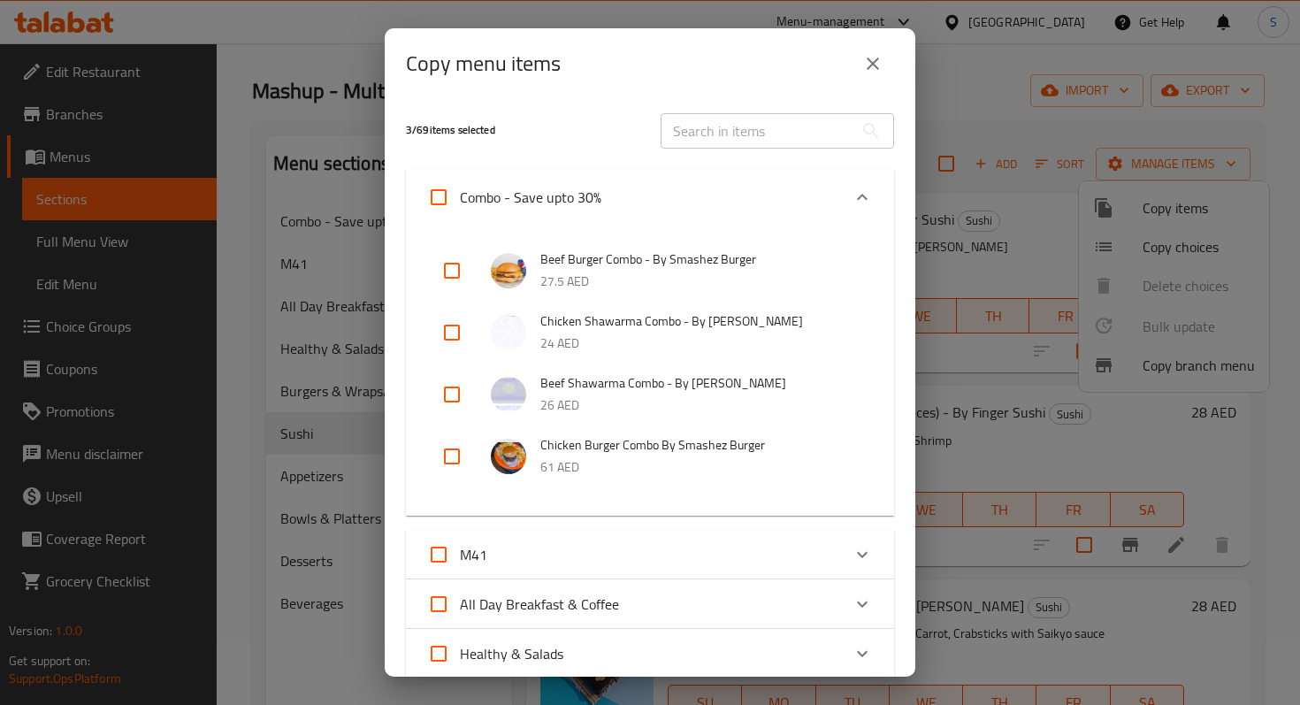
click at [448, 272] on input "checkbox" at bounding box center [452, 270] width 42 height 42
checkbox input "true"
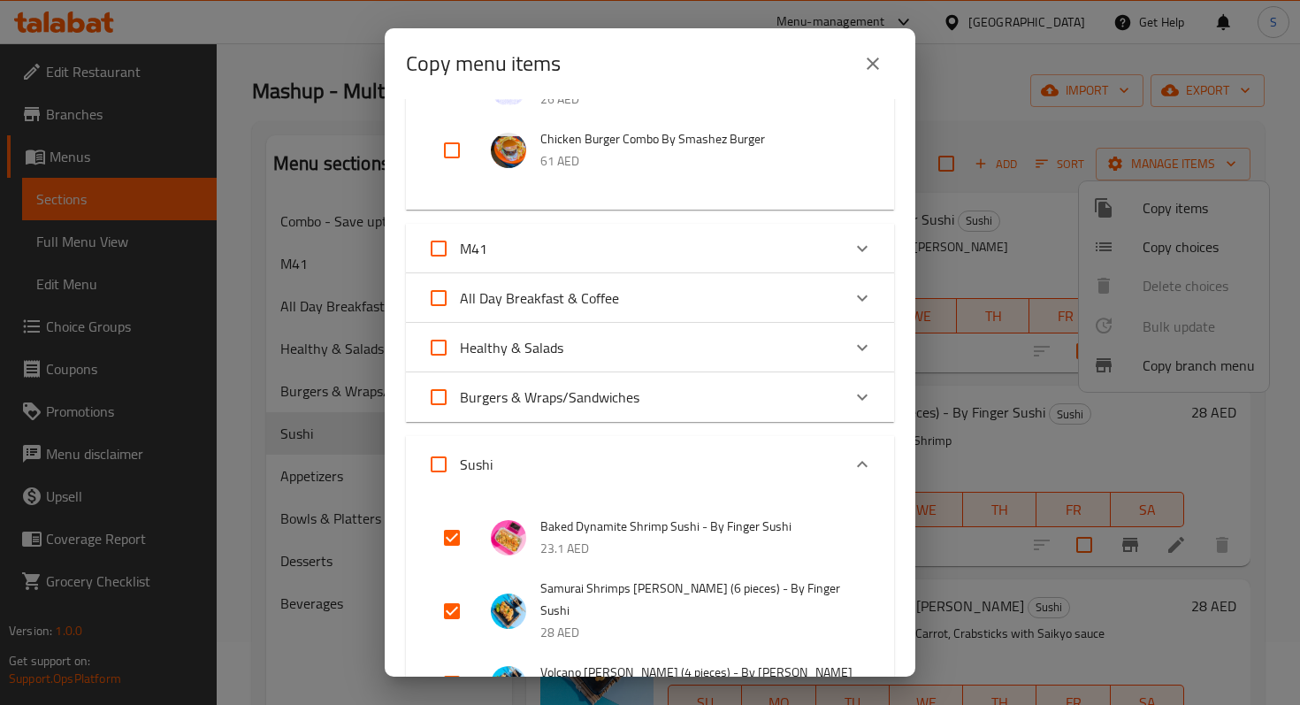
scroll to position [308, 0]
click at [860, 346] on icon "Expand" at bounding box center [862, 346] width 11 height 6
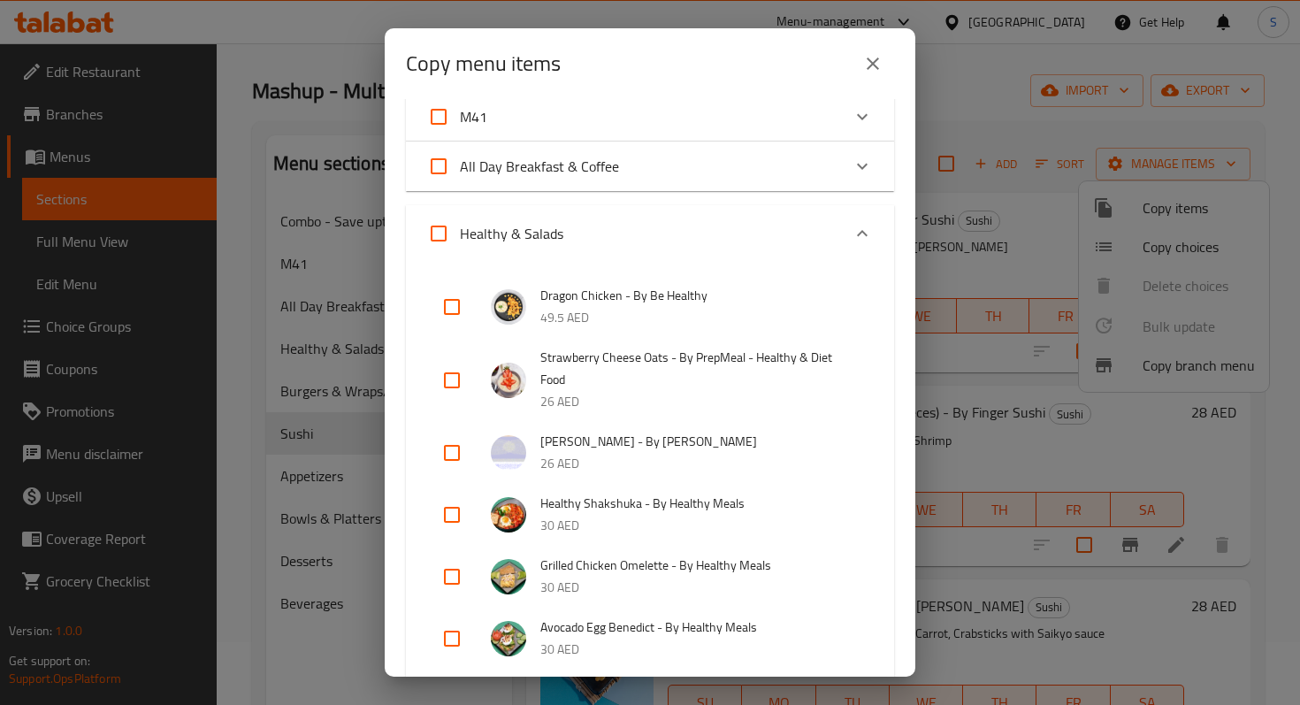
scroll to position [439, 0]
click at [452, 367] on input "checkbox" at bounding box center [452, 379] width 42 height 42
checkbox input "true"
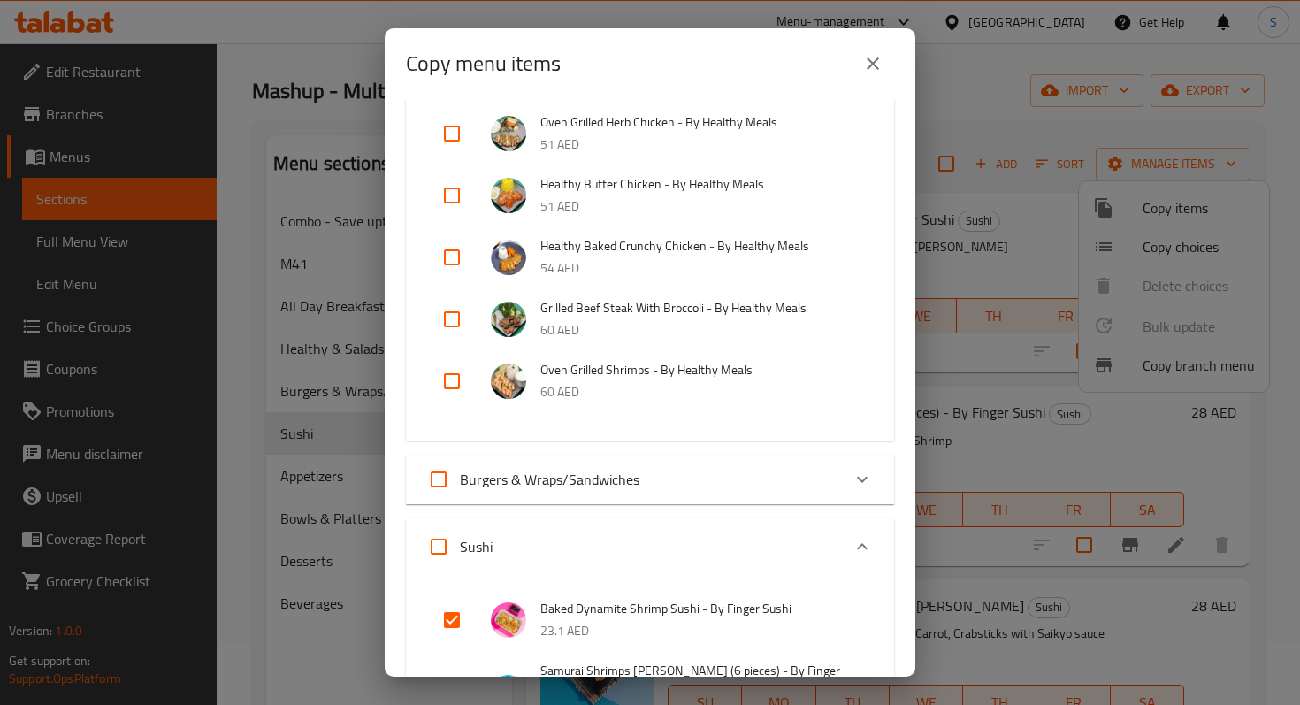
scroll to position [1302, 0]
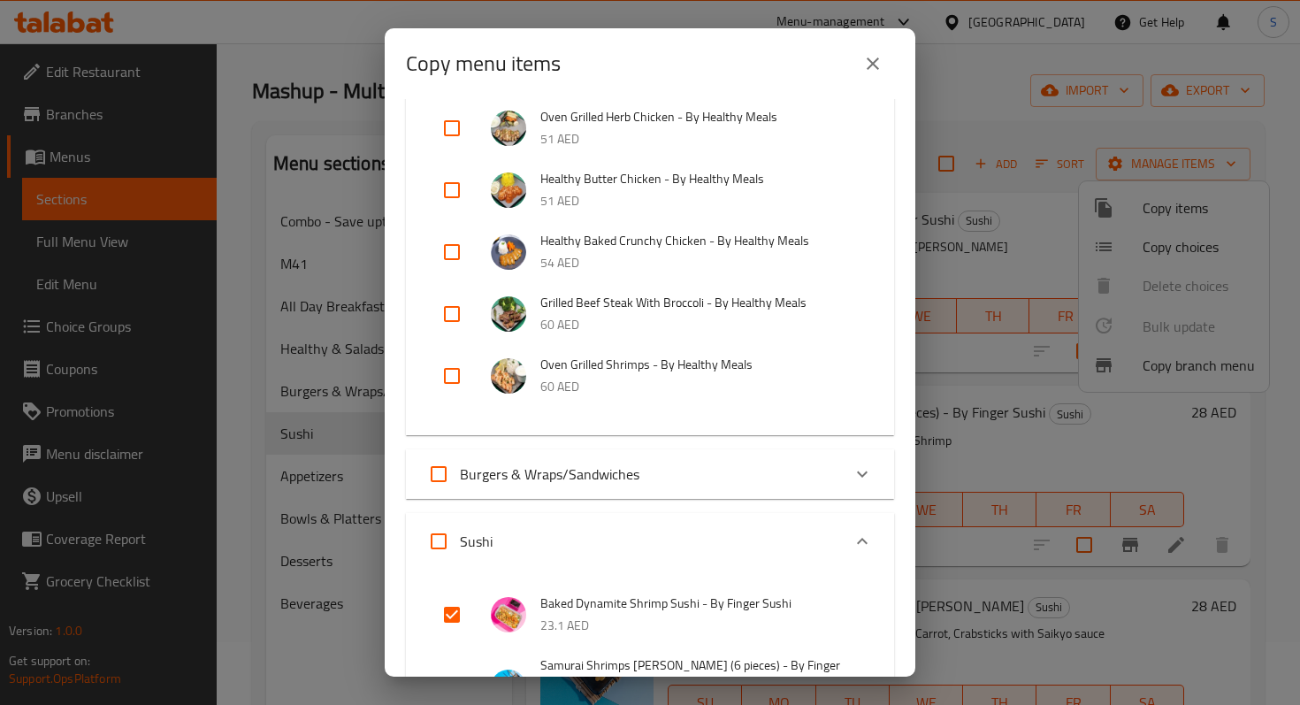
click at [865, 471] on icon "Expand" at bounding box center [862, 474] width 11 height 6
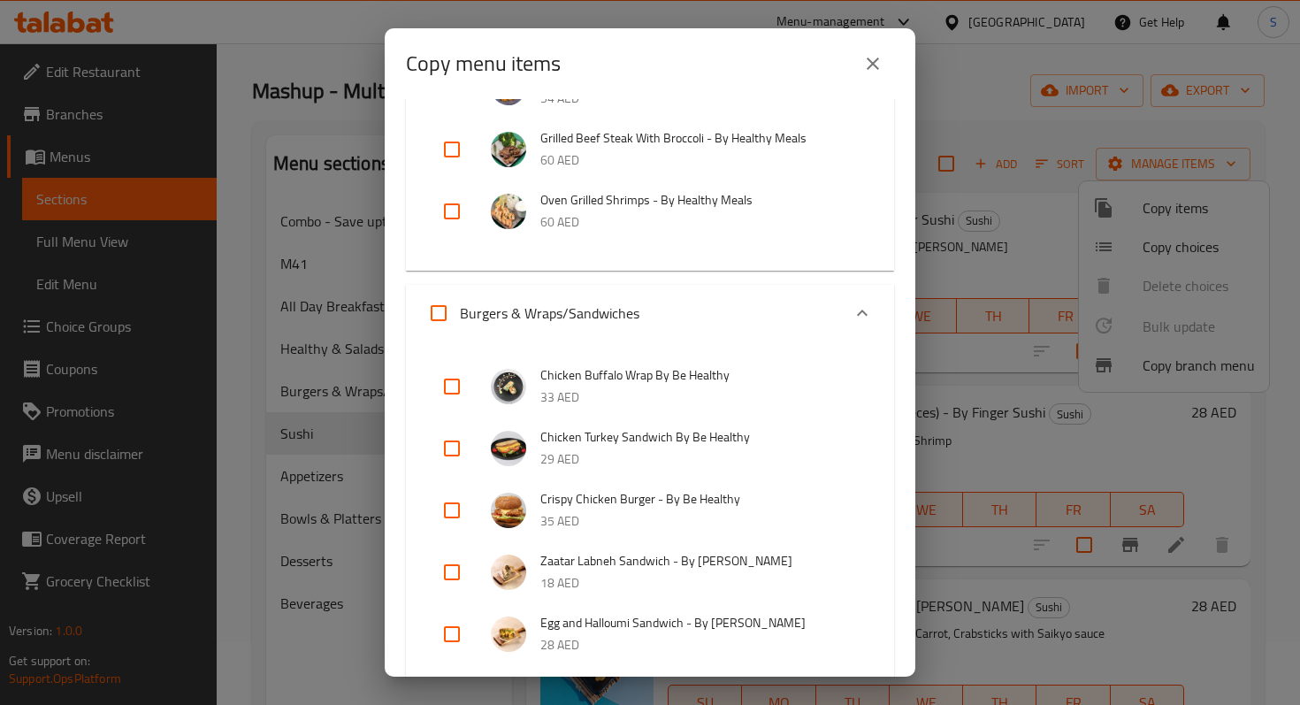
scroll to position [1474, 0]
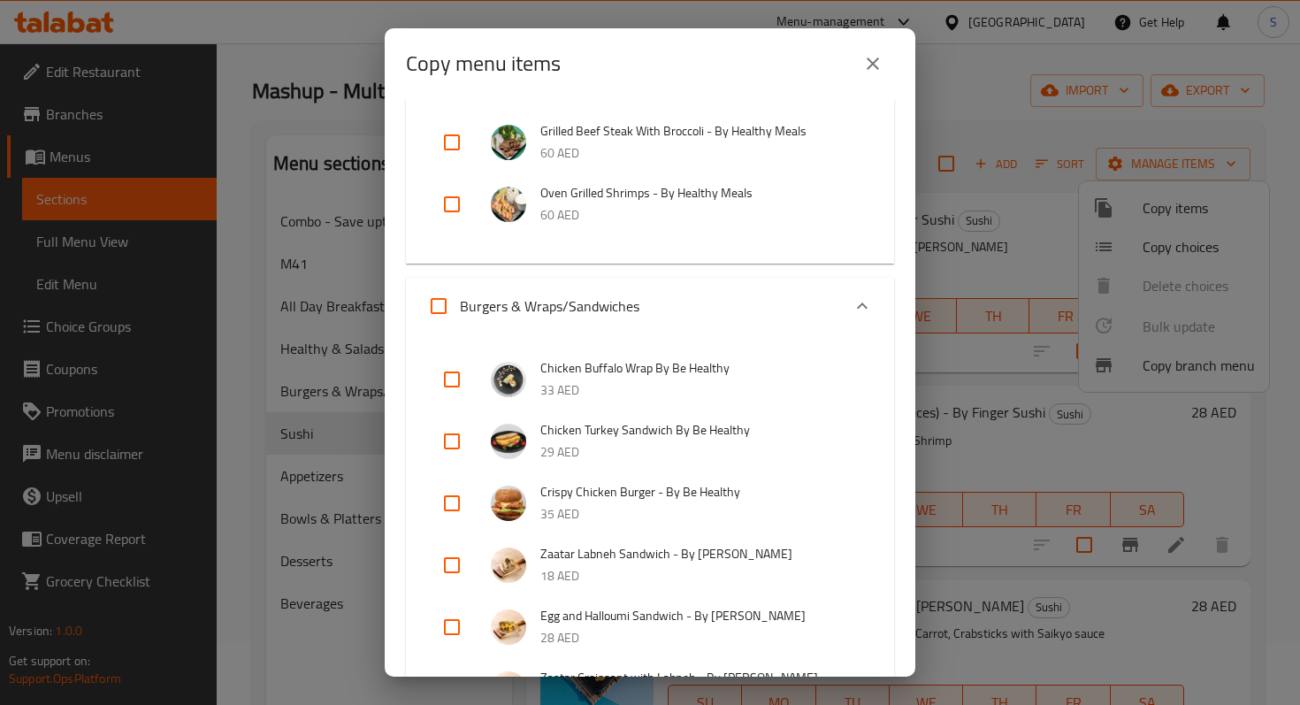
click at [450, 420] on input "checkbox" at bounding box center [452, 441] width 42 height 42
checkbox input "true"
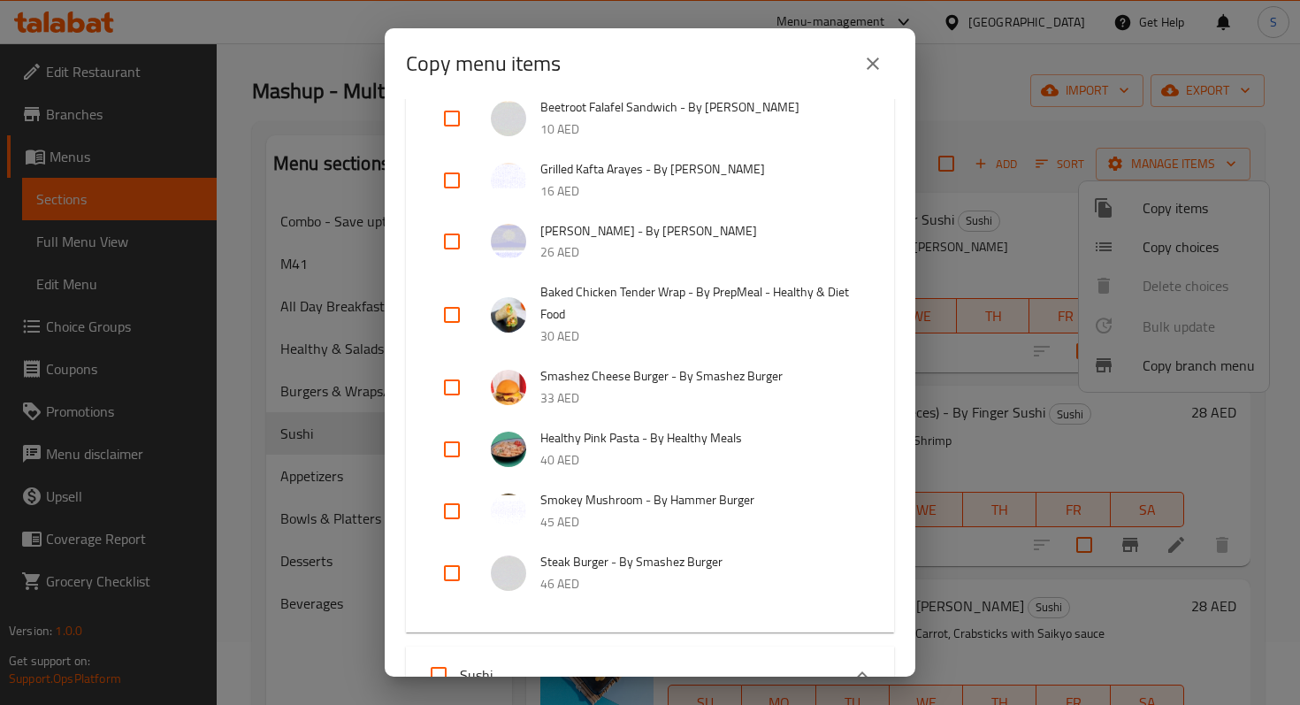
scroll to position [2104, 0]
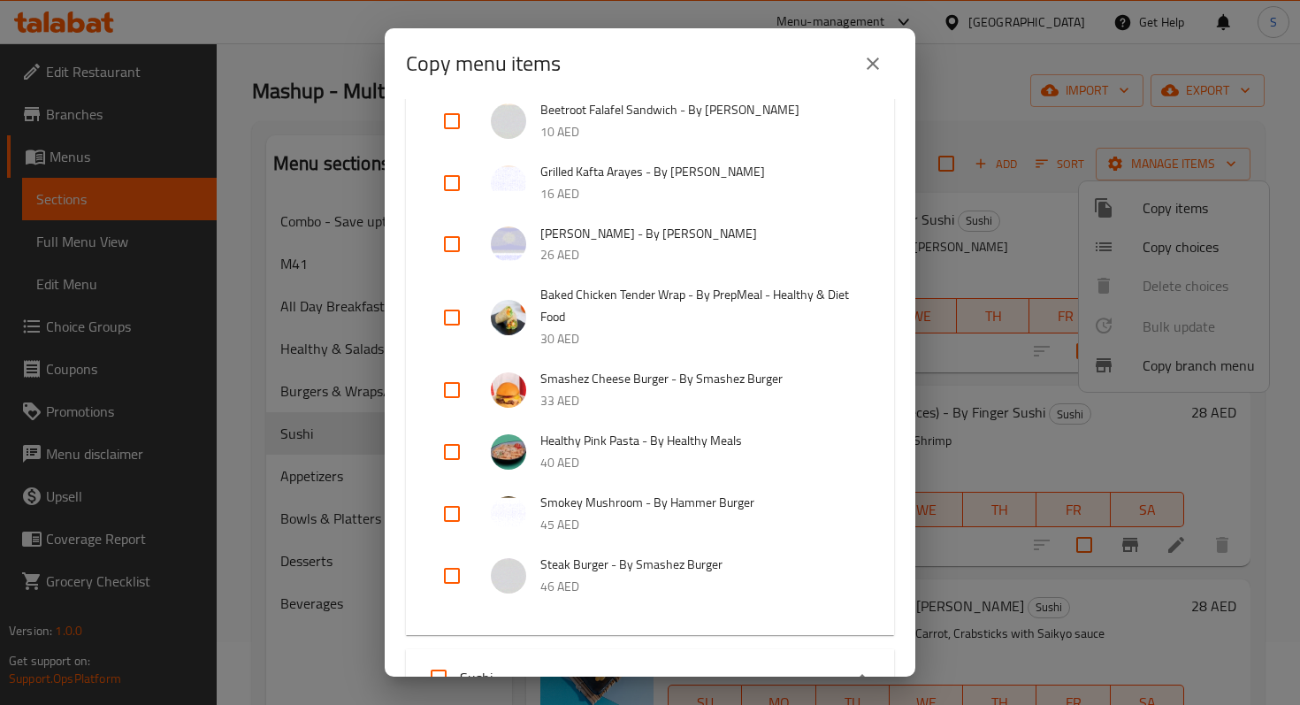
click at [444, 296] on input "checkbox" at bounding box center [452, 317] width 42 height 42
checkbox input "true"
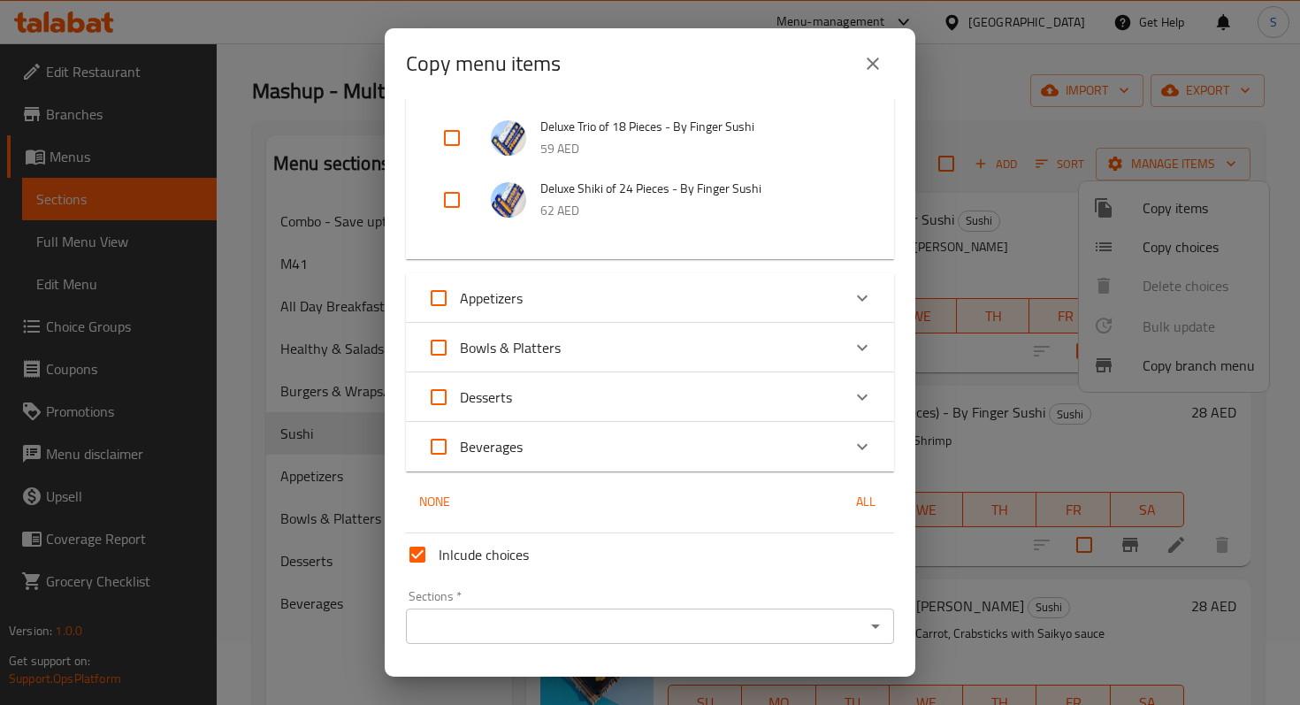
scroll to position [3054, 0]
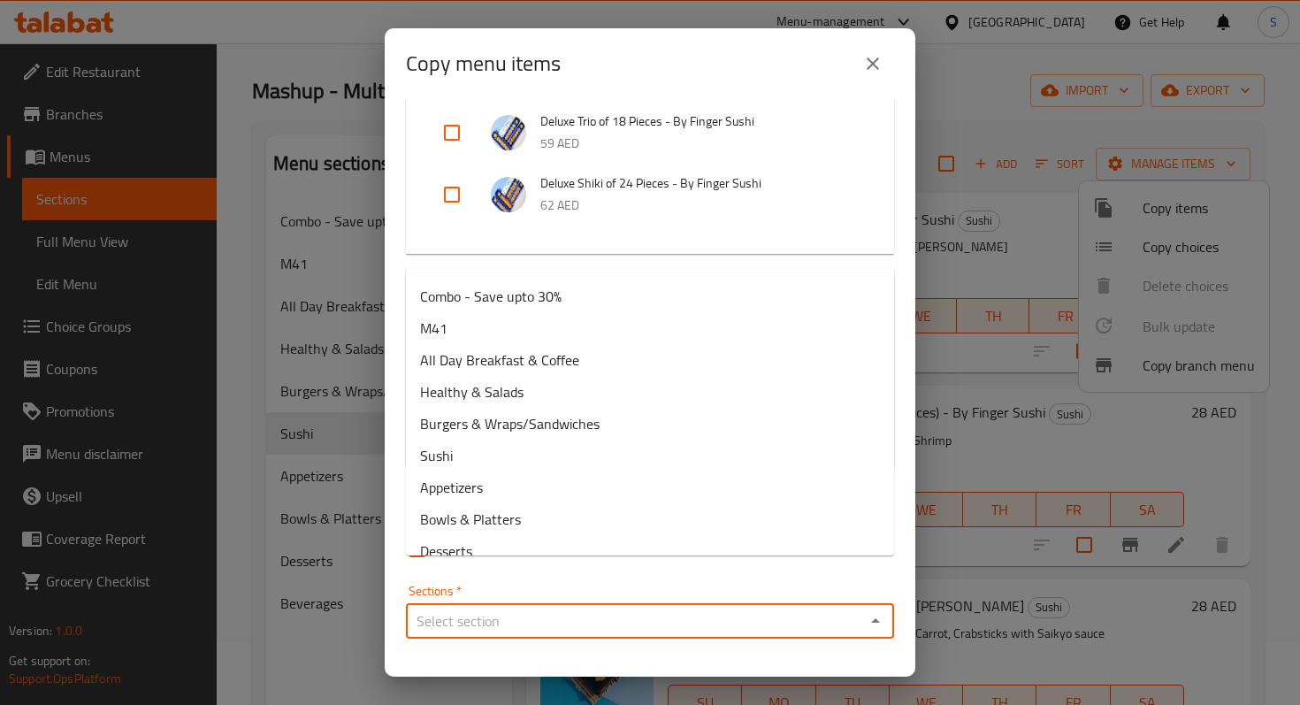
click at [679, 609] on input "Sections   *" at bounding box center [635, 621] width 449 height 25
click at [487, 333] on li "M41" at bounding box center [650, 328] width 488 height 32
type input "M41"
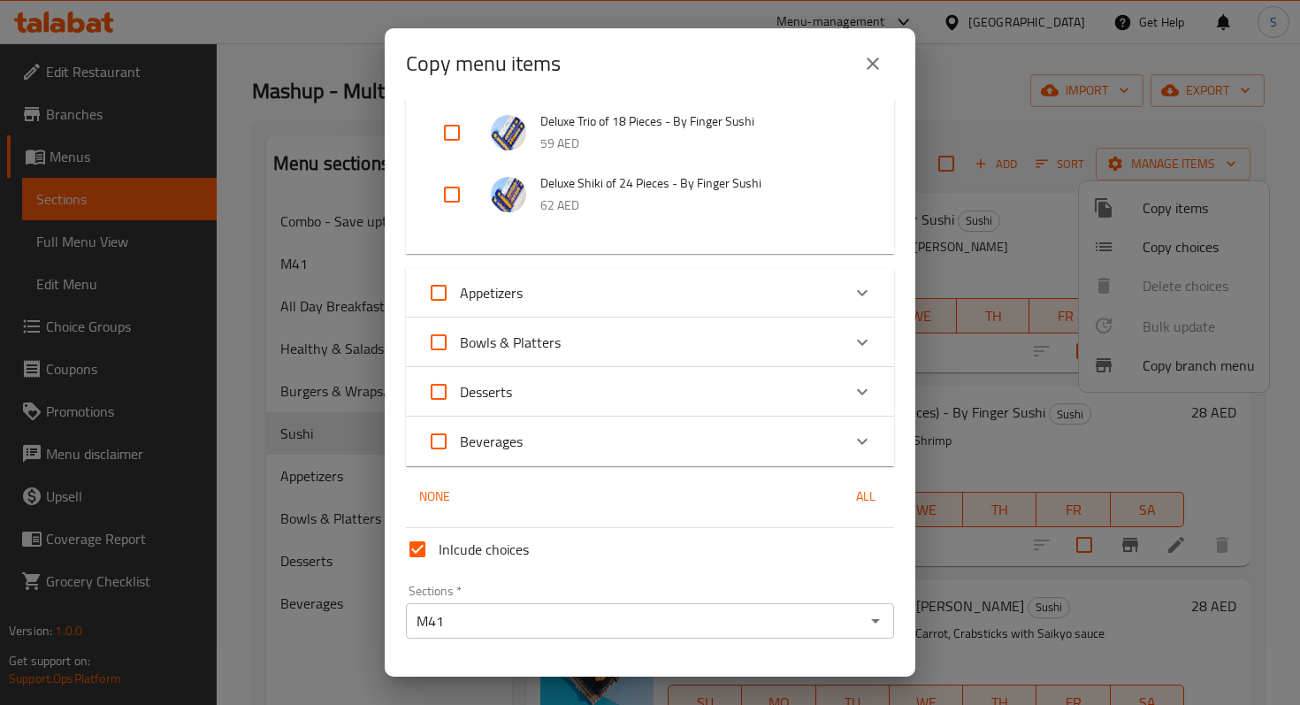
click at [762, 683] on span "Copy" at bounding box center [781, 694] width 212 height 22
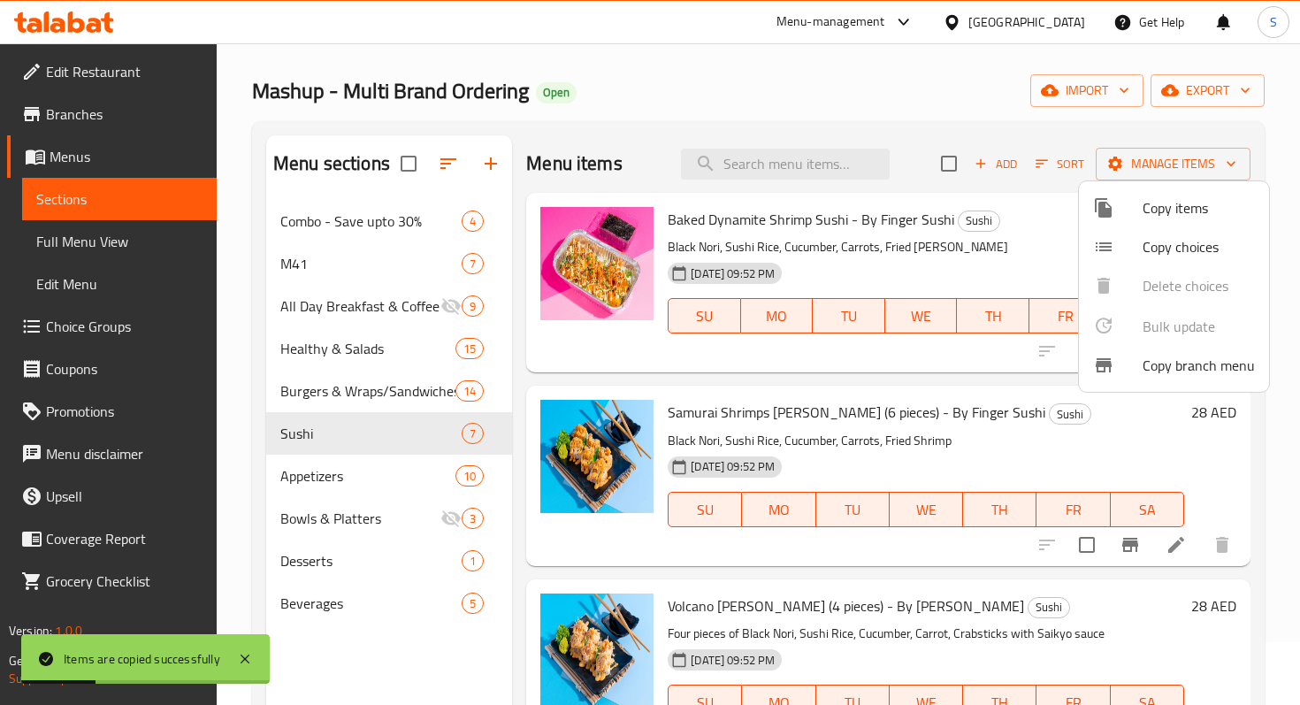
click at [314, 258] on div at bounding box center [650, 352] width 1300 height 705
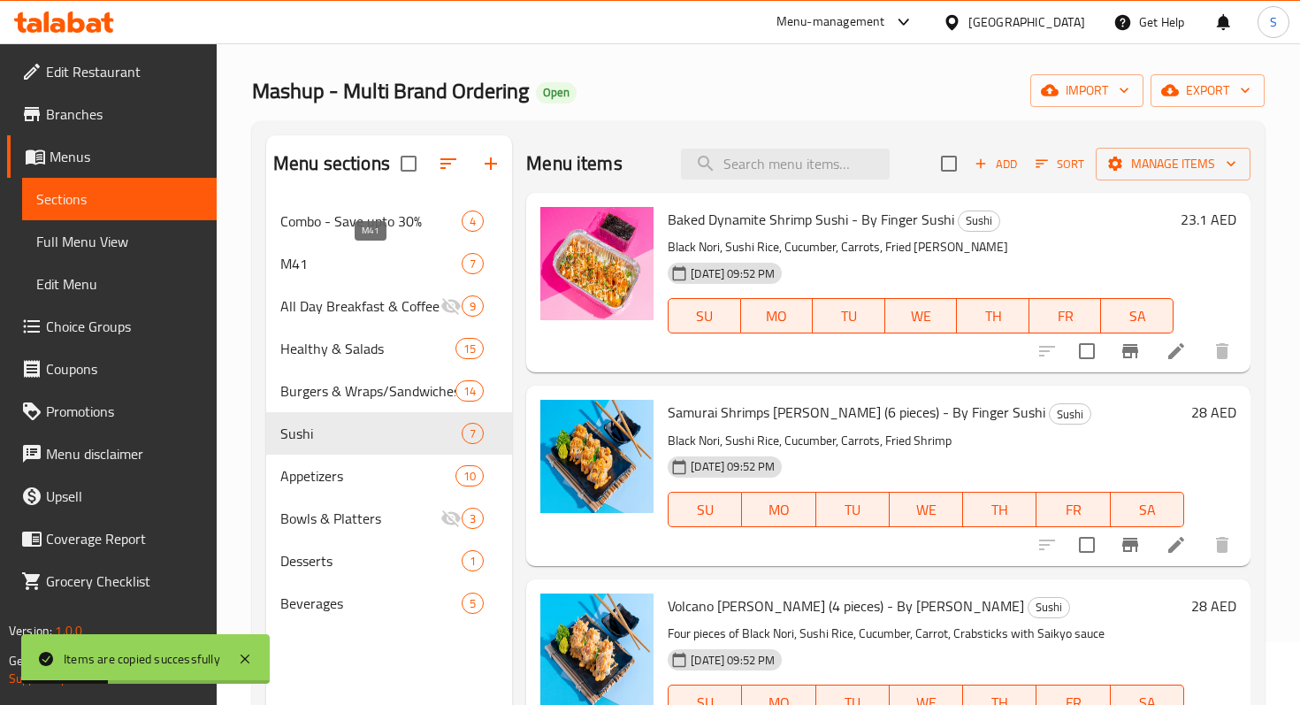
click at [293, 262] on span "M41" at bounding box center [370, 263] width 181 height 21
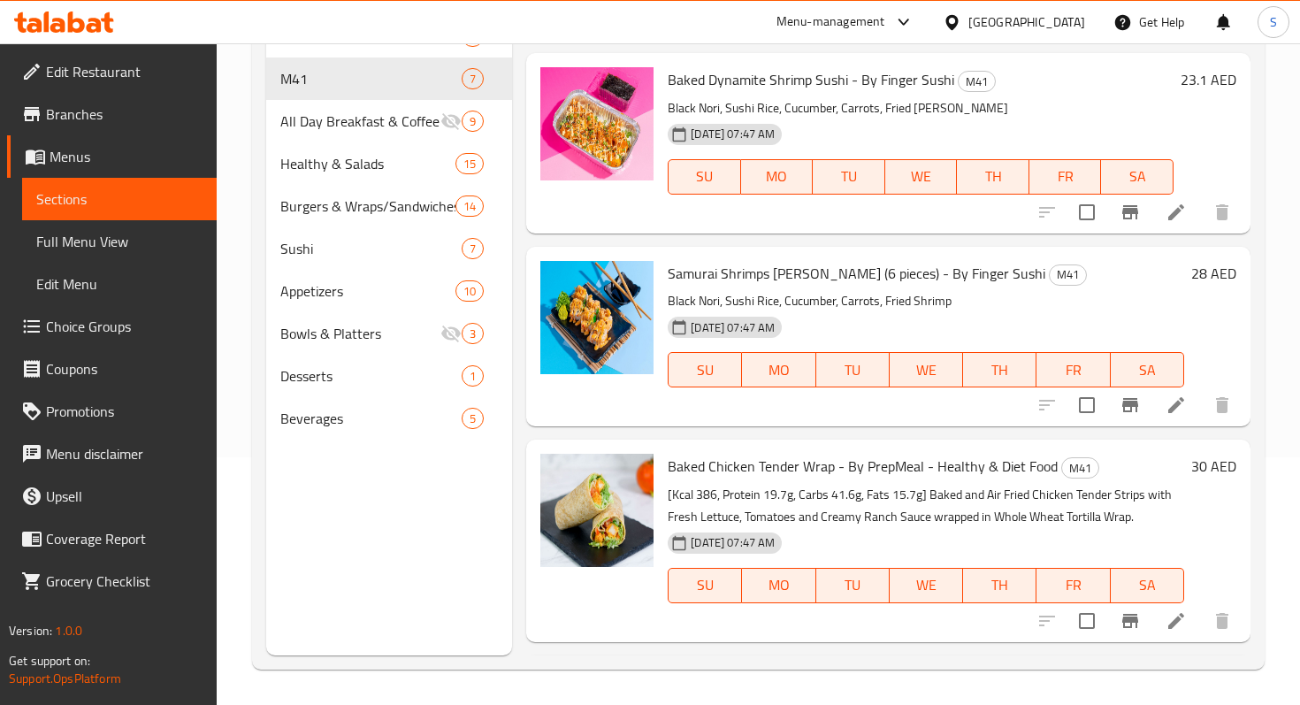
scroll to position [580, 0]
